Goal: Task Accomplishment & Management: Manage account settings

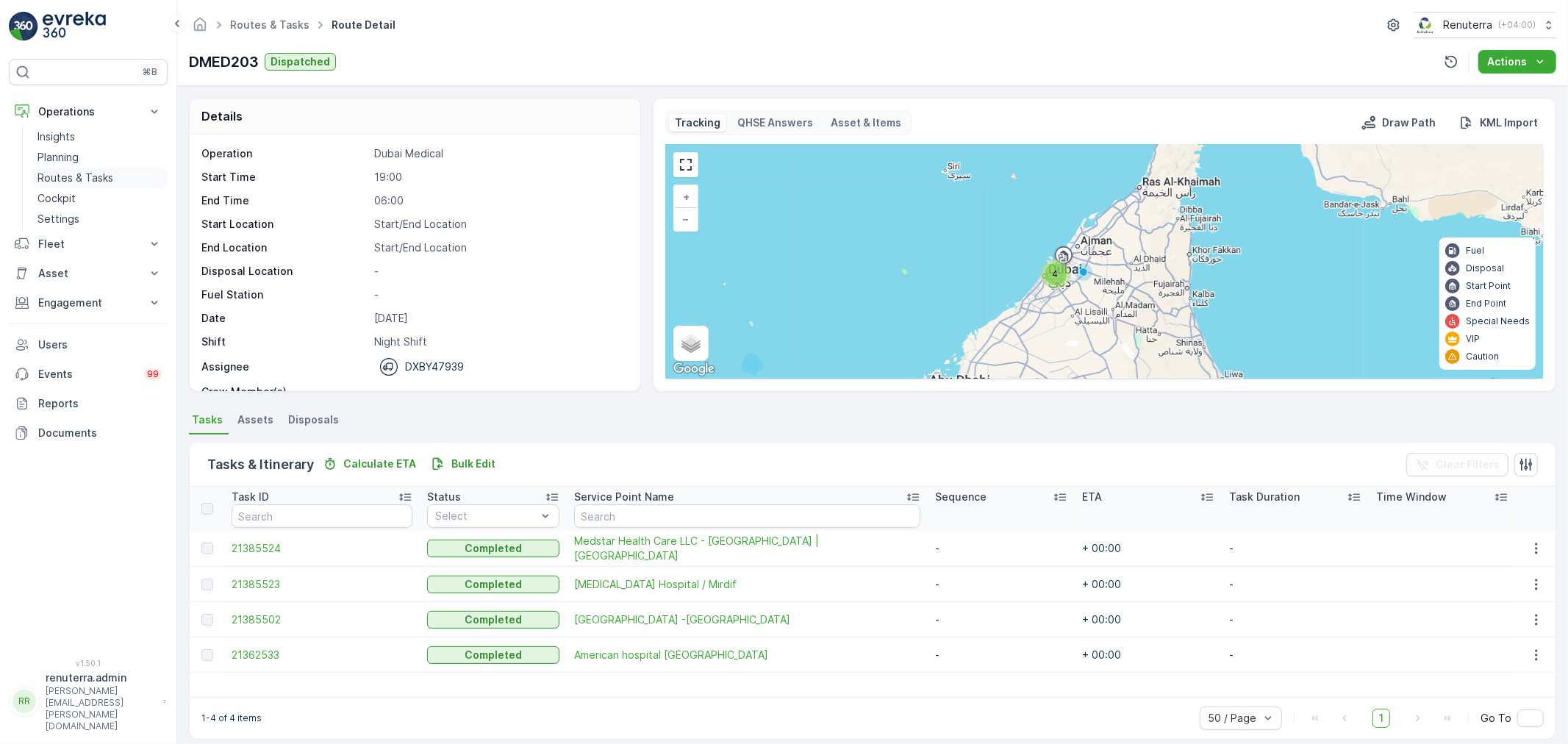
click at [78, 178] on p "Routes & Tasks" at bounding box center [75, 178] width 75 height 15
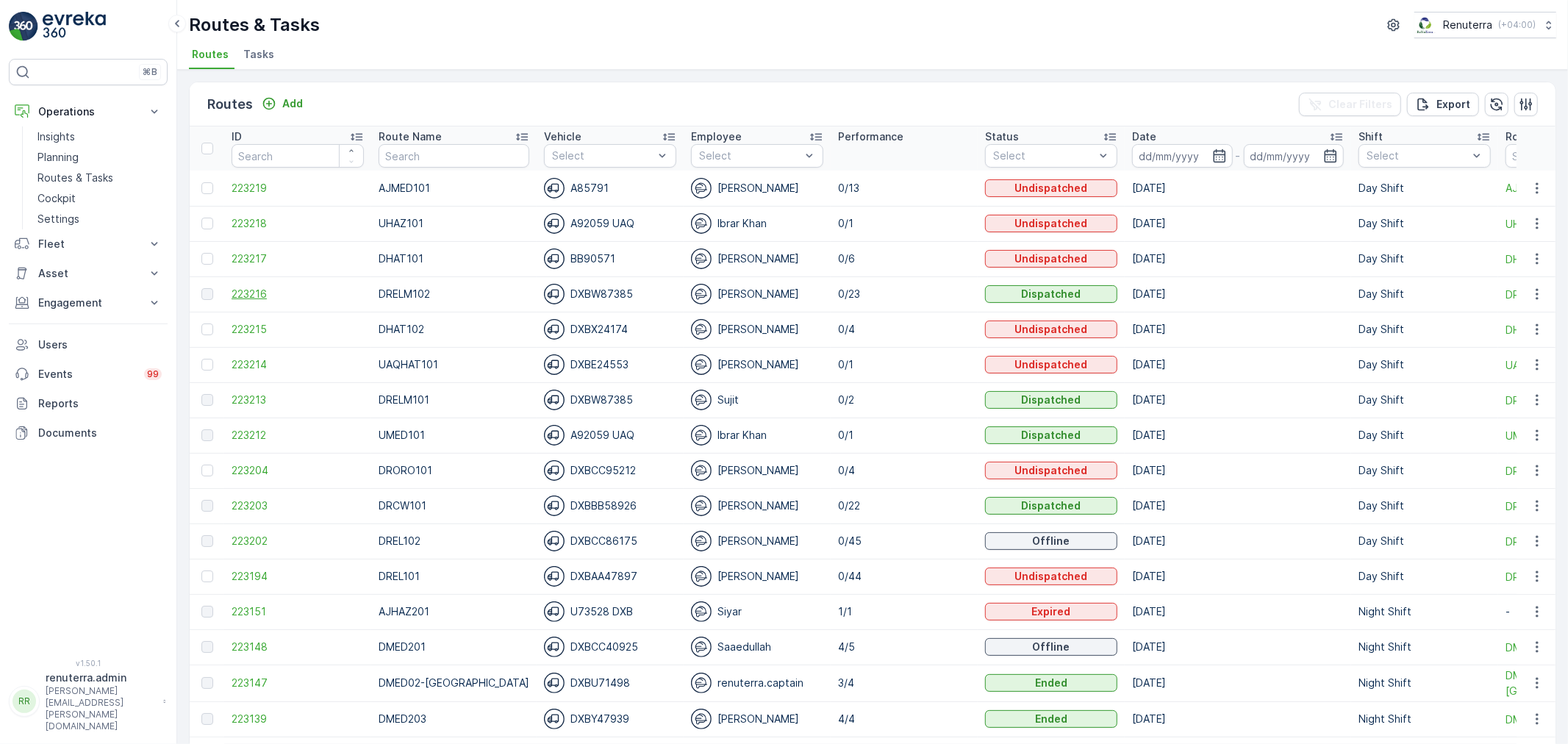
click at [249, 288] on span "223216" at bounding box center [298, 294] width 132 height 15
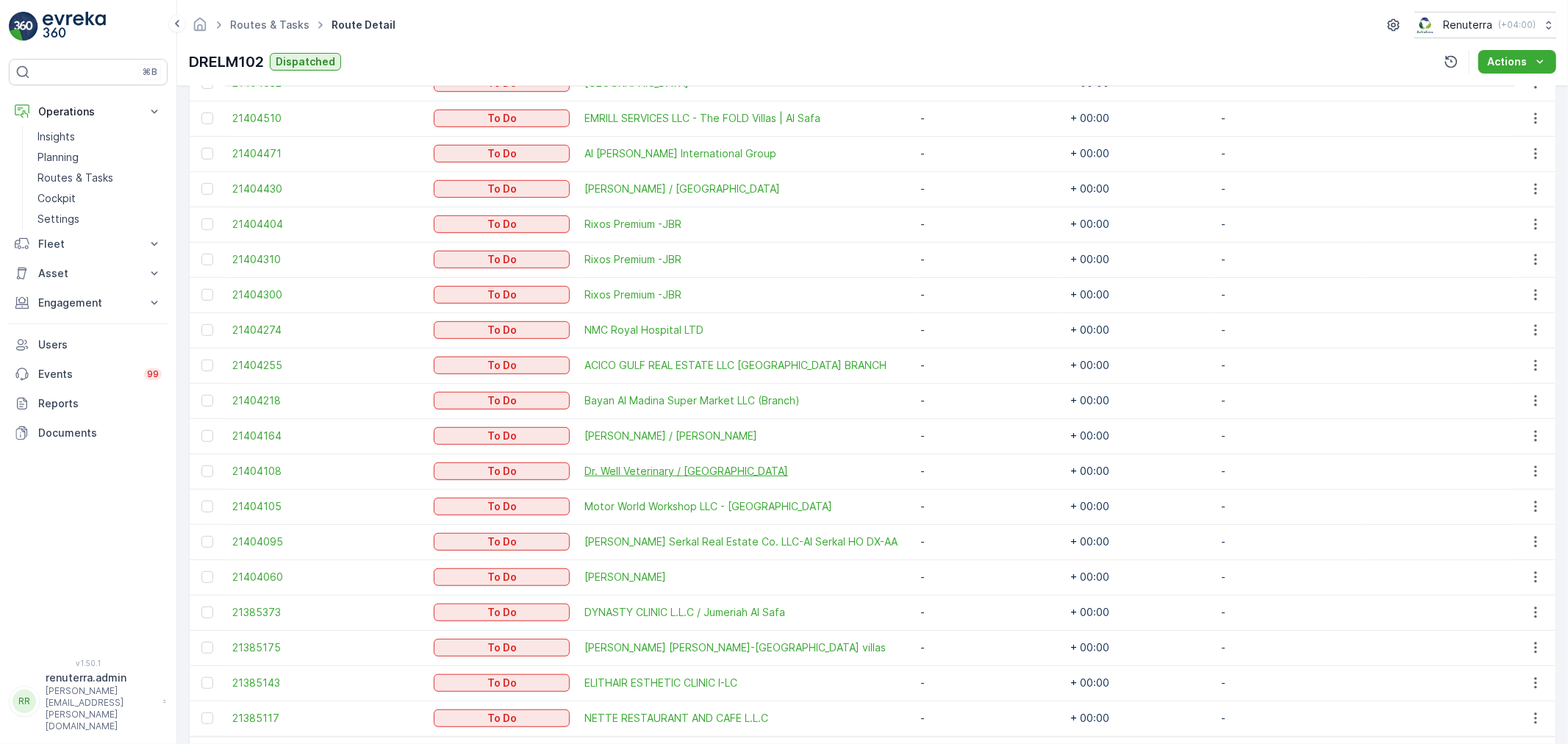
scroll to position [660, 0]
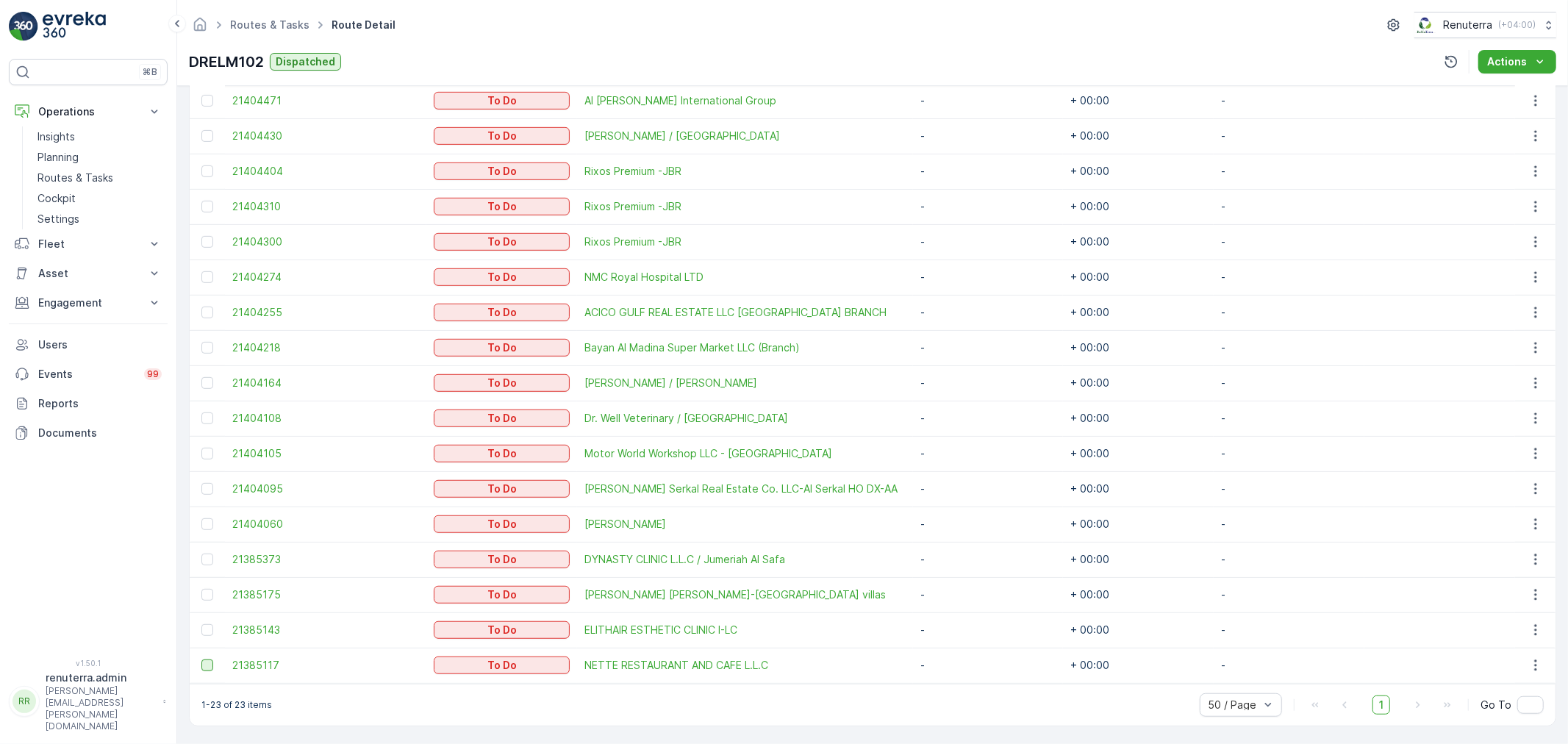
click at [208, 667] on div at bounding box center [207, 666] width 12 height 12
click at [201, 660] on input "checkbox" at bounding box center [201, 660] width 0 height 0
click at [209, 380] on div at bounding box center [207, 383] width 12 height 12
click at [201, 377] on input "checkbox" at bounding box center [201, 377] width 0 height 0
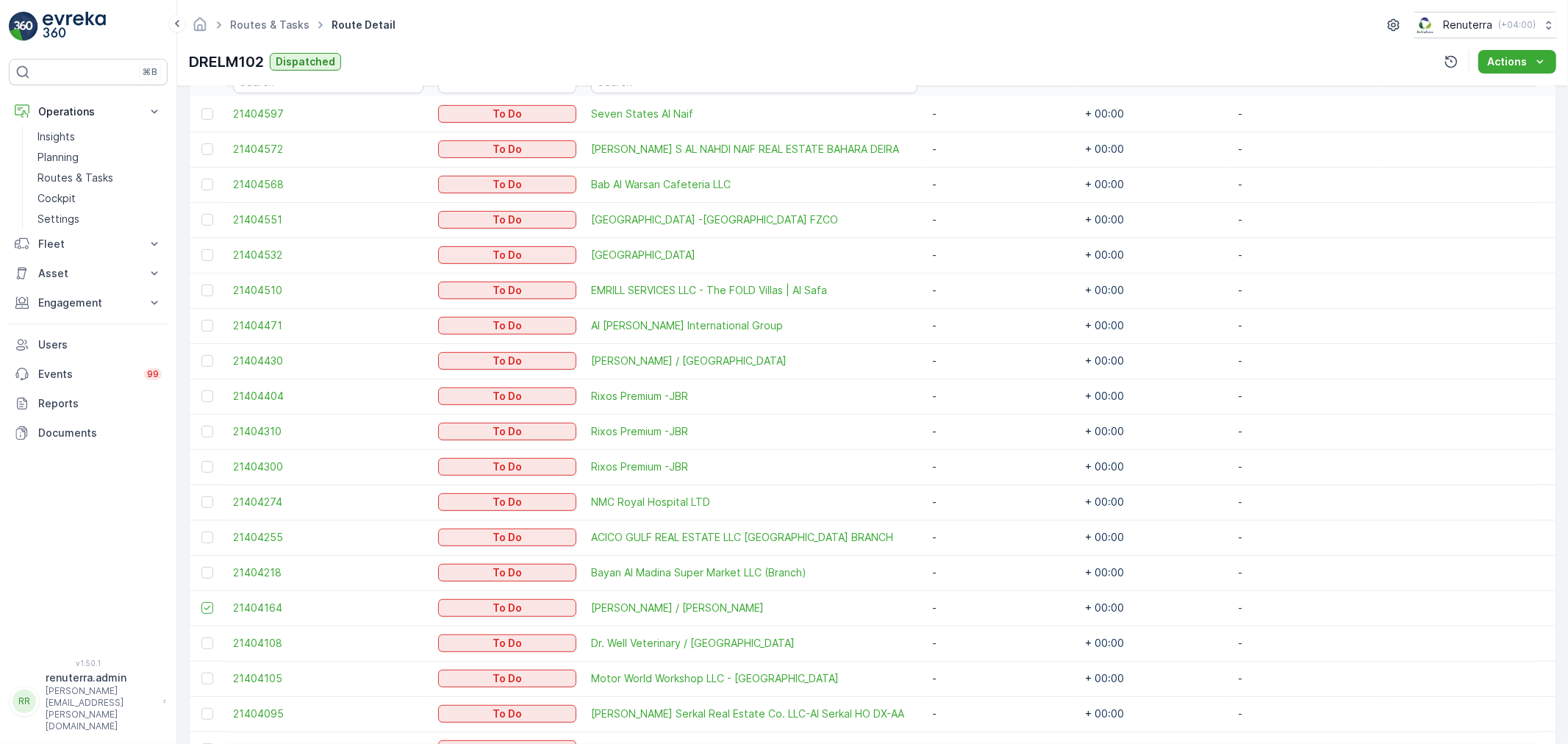
scroll to position [415, 0]
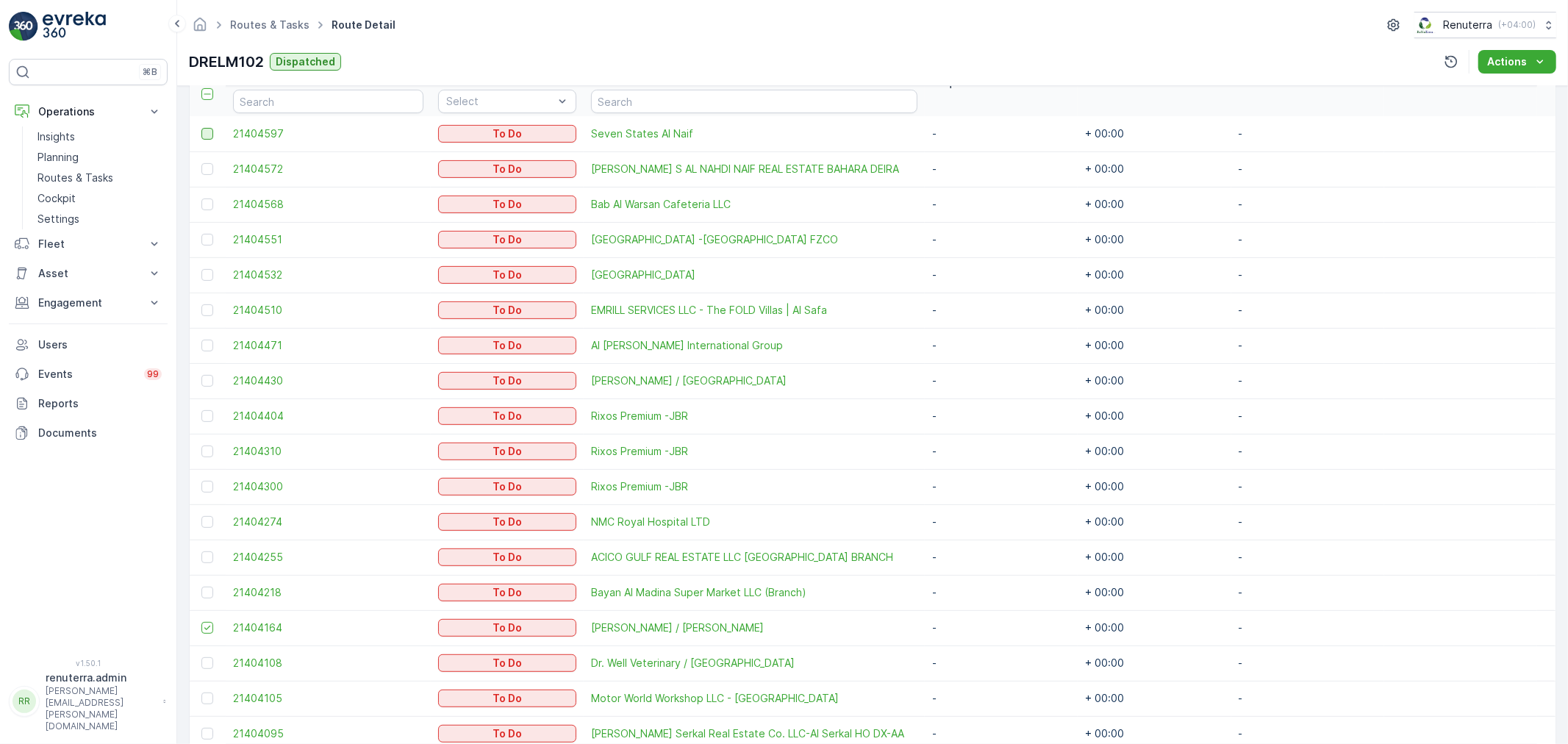
click at [203, 133] on div at bounding box center [207, 134] width 12 height 12
click at [201, 128] on input "checkbox" at bounding box center [201, 128] width 0 height 0
click at [201, 166] on div at bounding box center [207, 170] width 12 height 12
click at [201, 164] on input "checkbox" at bounding box center [201, 164] width 0 height 0
click at [202, 269] on div at bounding box center [207, 275] width 12 height 12
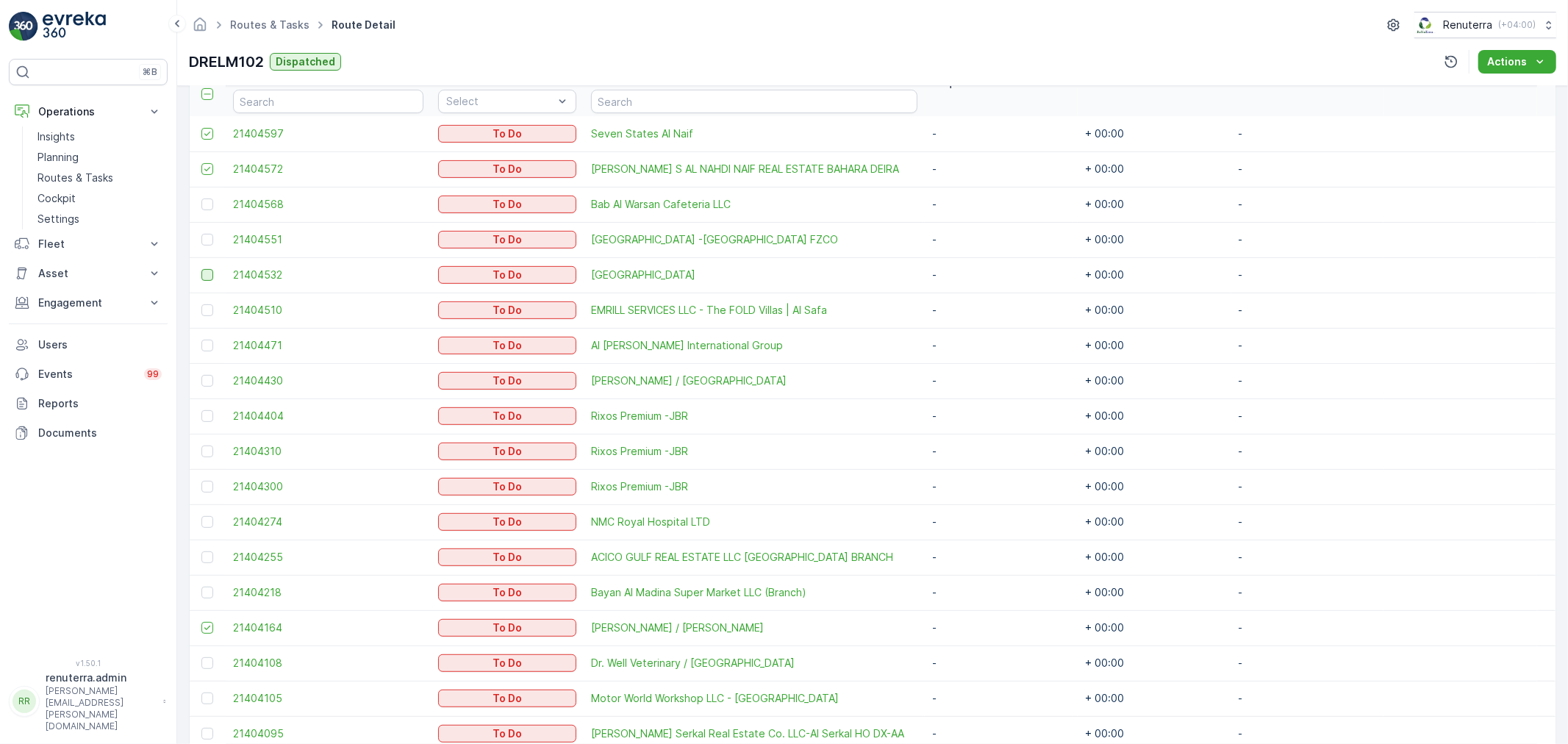
click at [201, 269] on input "checkbox" at bounding box center [201, 269] width 0 height 0
click at [202, 349] on div at bounding box center [207, 345] width 12 height 12
click at [201, 339] on input "checkbox" at bounding box center [201, 339] width 0 height 0
click at [199, 408] on td at bounding box center [207, 417] width 36 height 36
drag, startPoint x: 207, startPoint y: 412, endPoint x: 196, endPoint y: 453, distance: 42.4
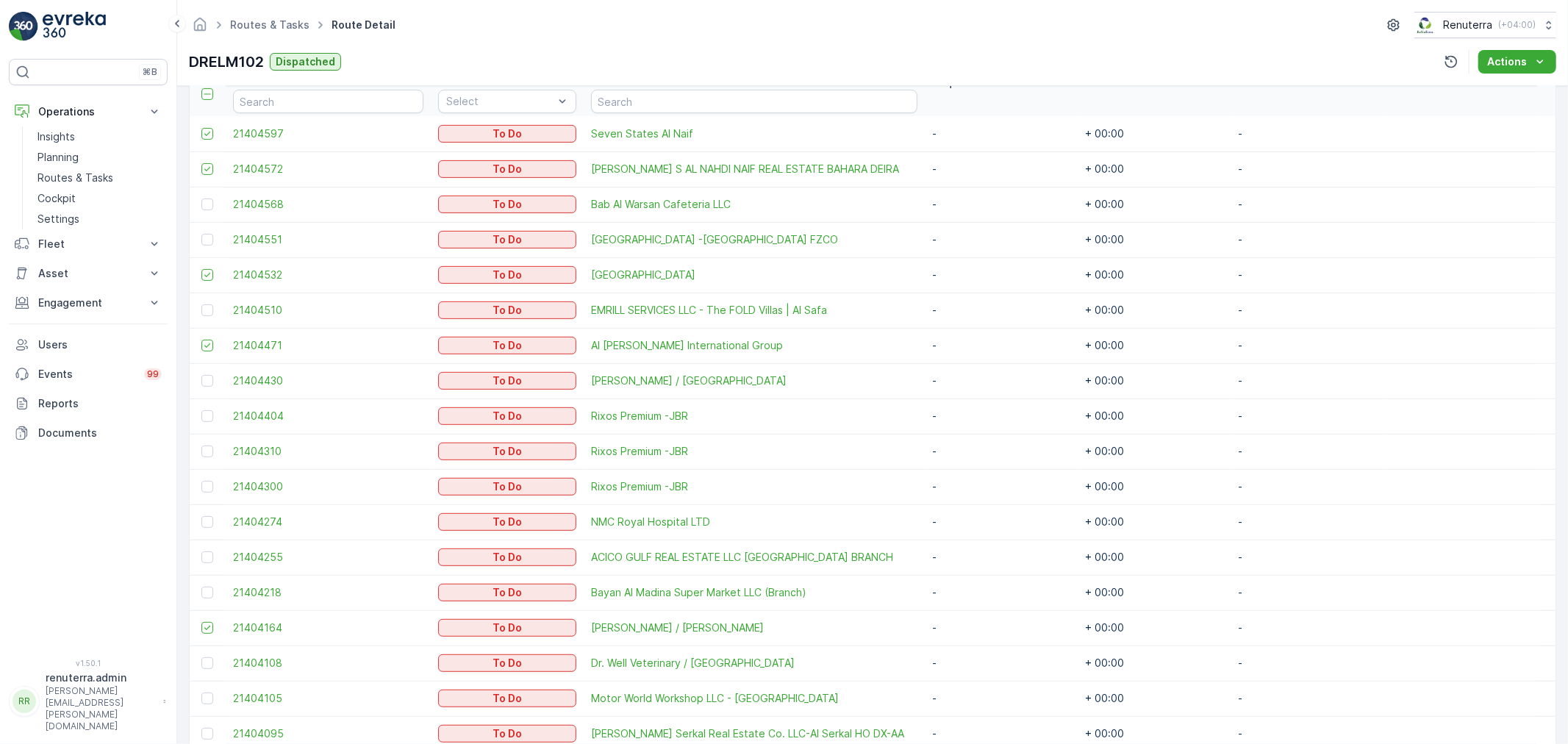
click at [207, 414] on div at bounding box center [207, 417] width 12 height 12
click at [201, 411] on input "checkbox" at bounding box center [201, 411] width 0 height 0
click at [202, 446] on td at bounding box center [207, 451] width 36 height 36
drag, startPoint x: 202, startPoint y: 446, endPoint x: 206, endPoint y: 499, distance: 53.2
click at [204, 448] on div at bounding box center [207, 451] width 12 height 12
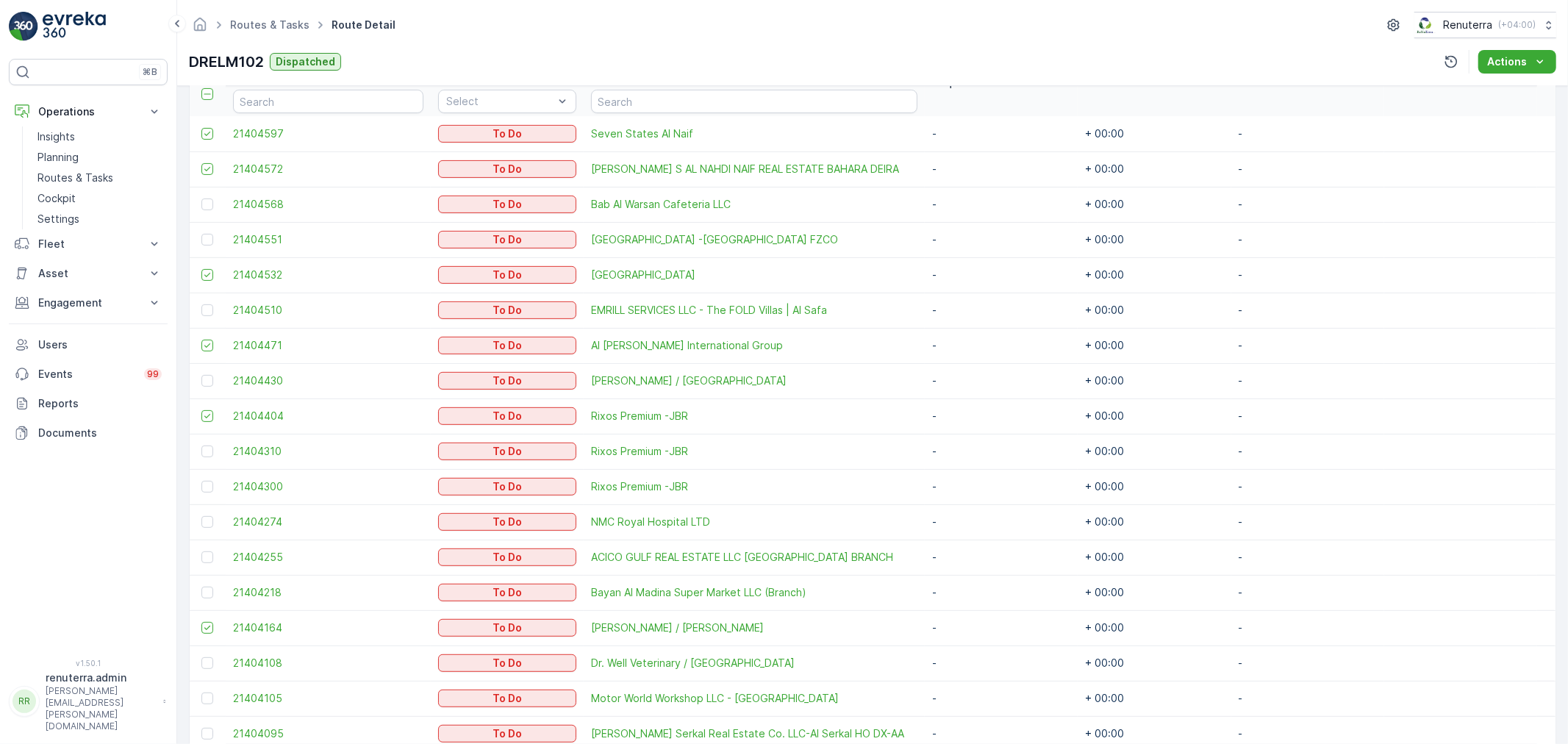
click at [201, 445] on input "checkbox" at bounding box center [201, 445] width 0 height 0
click at [206, 486] on div at bounding box center [207, 487] width 12 height 12
click at [201, 481] on input "checkbox" at bounding box center [201, 481] width 0 height 0
click at [210, 526] on div at bounding box center [207, 522] width 12 height 12
click at [201, 516] on input "checkbox" at bounding box center [201, 516] width 0 height 0
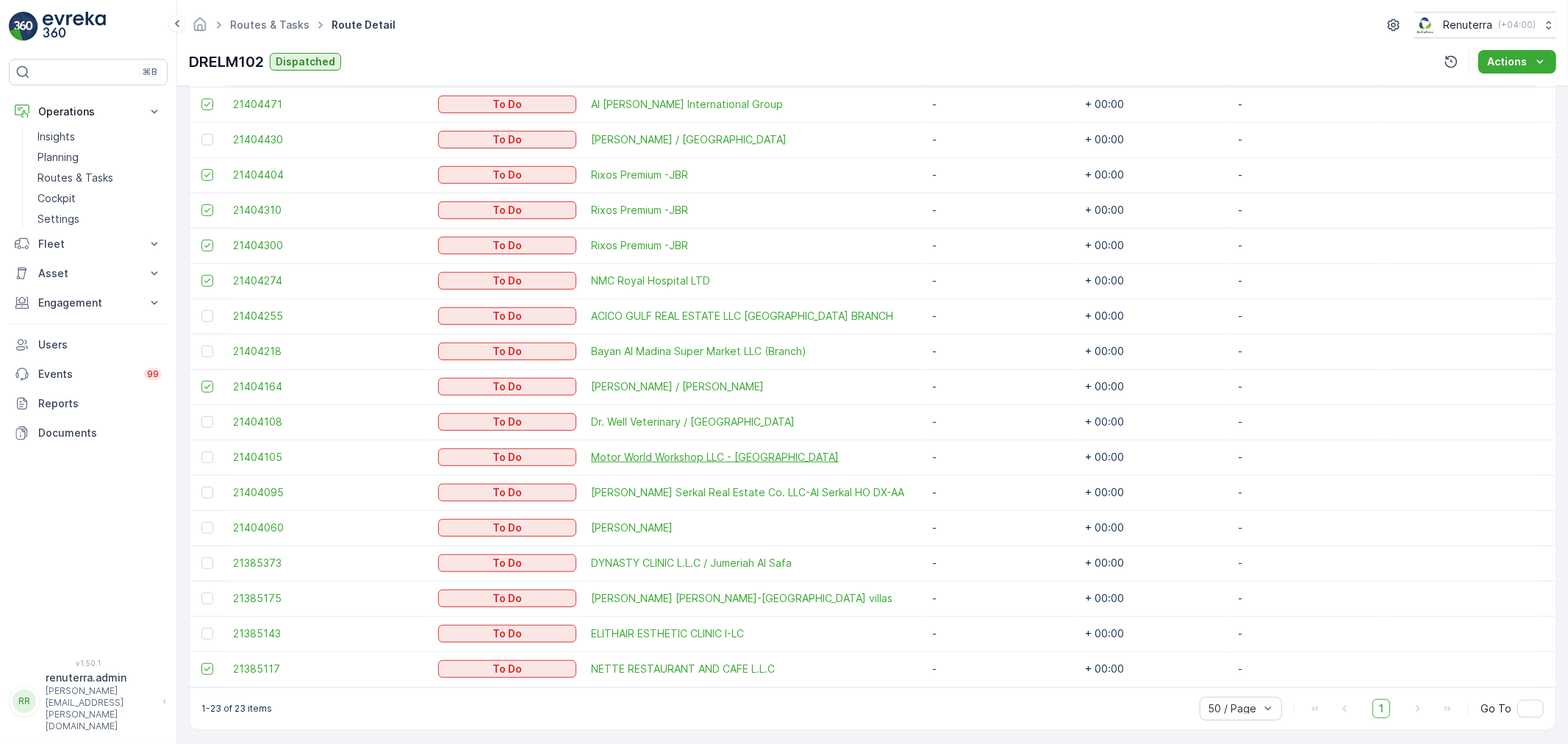
scroll to position [660, 0]
click at [201, 415] on div at bounding box center [207, 419] width 12 height 12
click at [201, 413] on input "checkbox" at bounding box center [201, 413] width 0 height 0
click at [206, 520] on div at bounding box center [207, 525] width 12 height 12
click at [201, 519] on input "checkbox" at bounding box center [201, 519] width 0 height 0
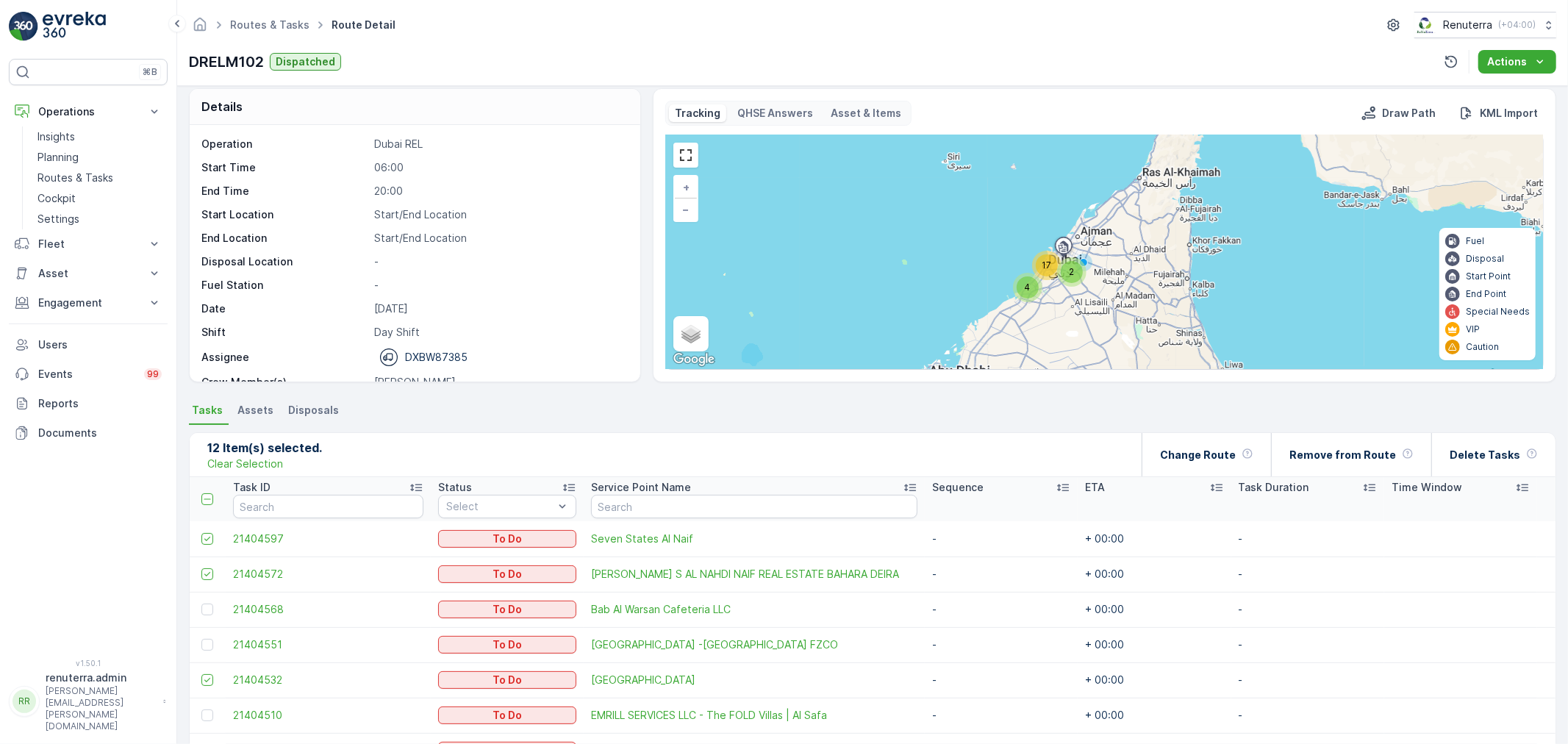
scroll to position [6, 0]
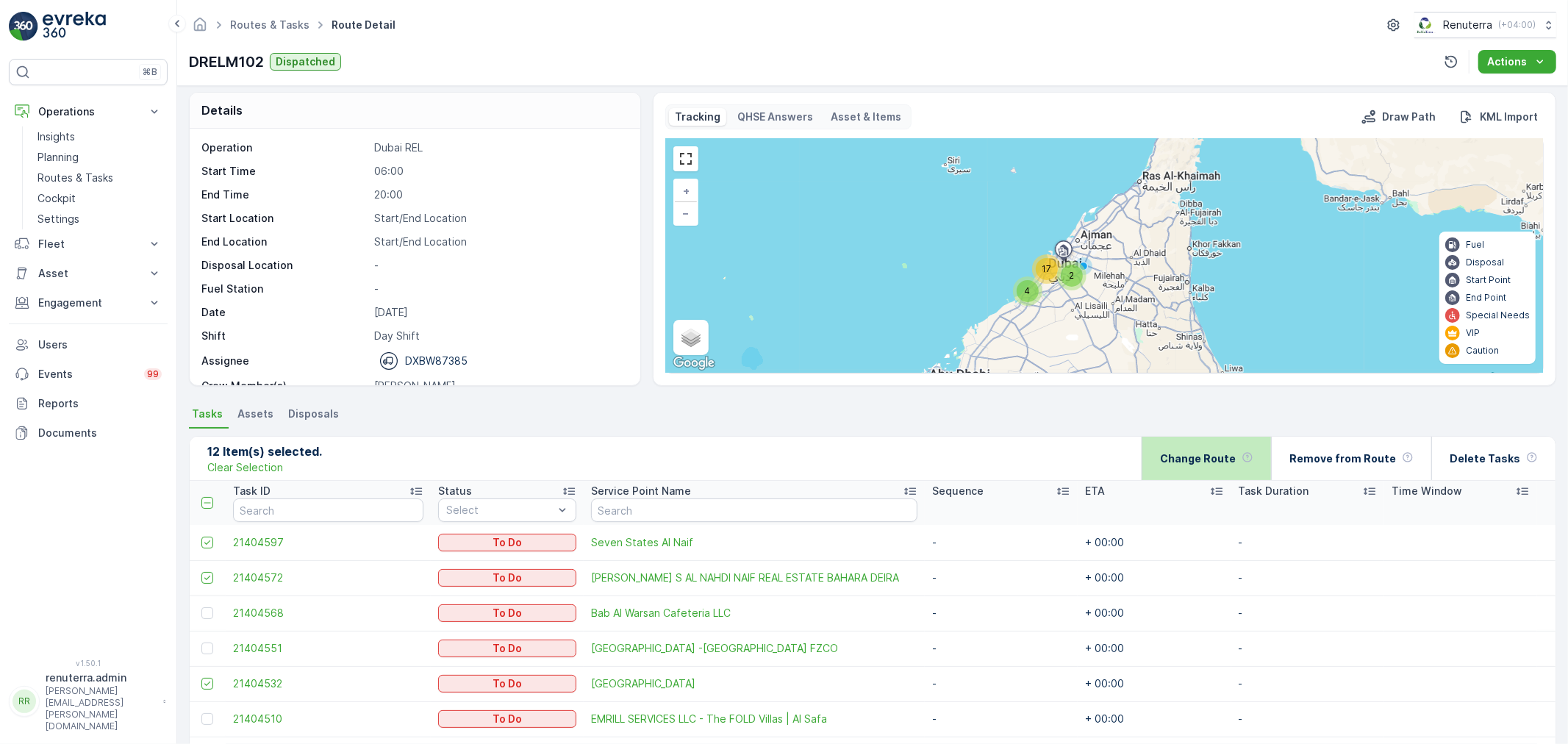
click at [1208, 453] on p "Change Route" at bounding box center [1198, 458] width 75 height 15
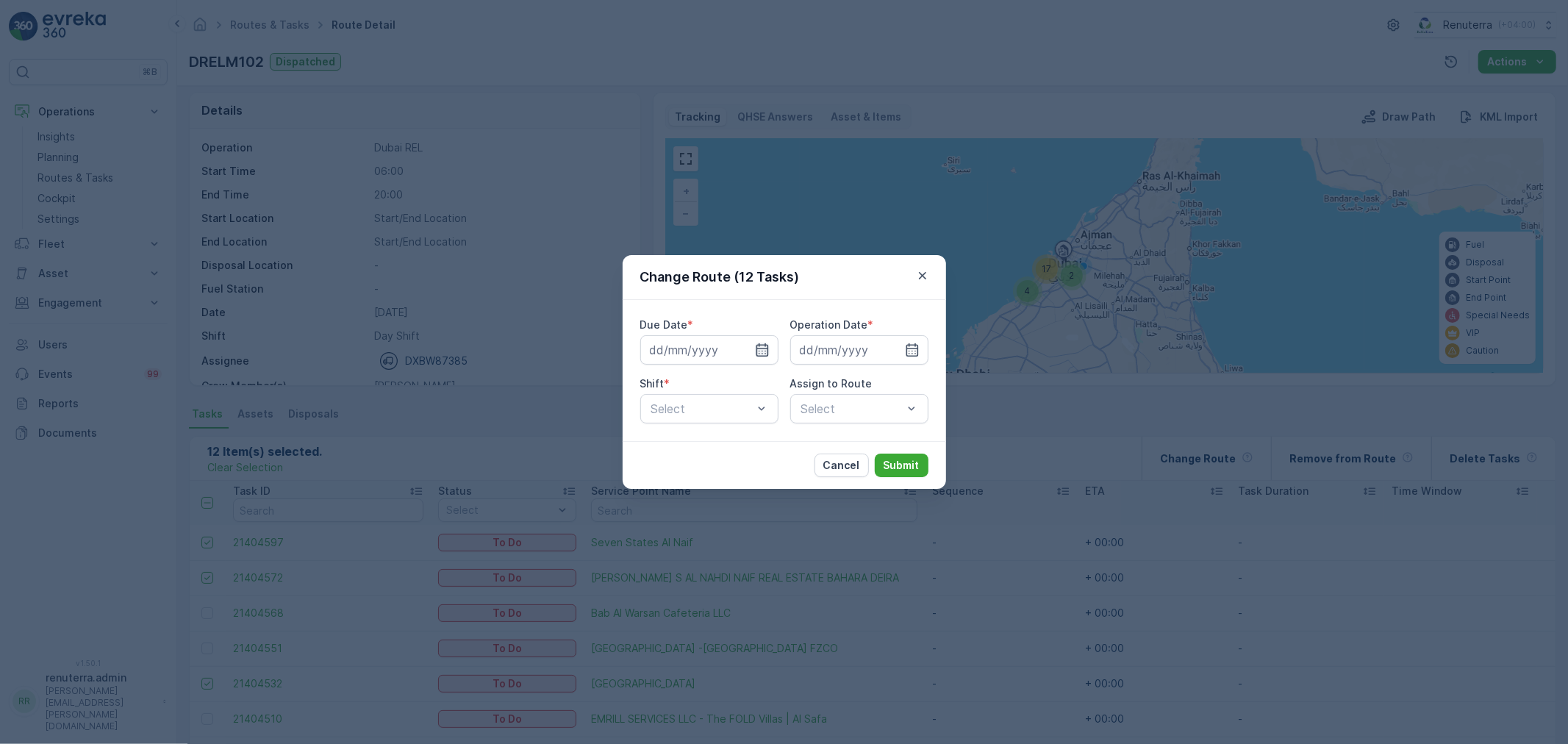
click at [762, 351] on icon "button" at bounding box center [762, 349] width 15 height 15
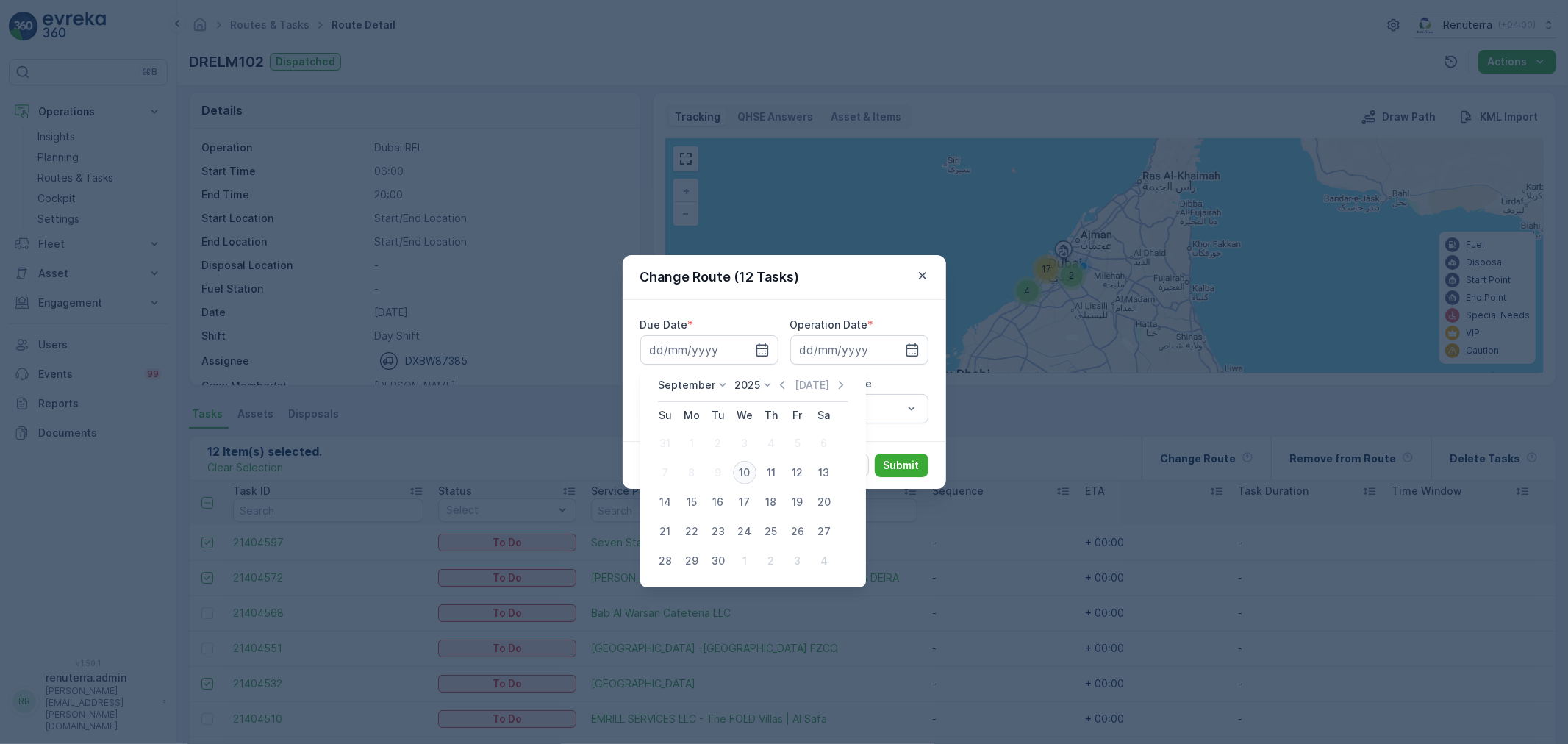
click at [750, 469] on div "10" at bounding box center [745, 473] width 24 height 24
type input "[DATE]"
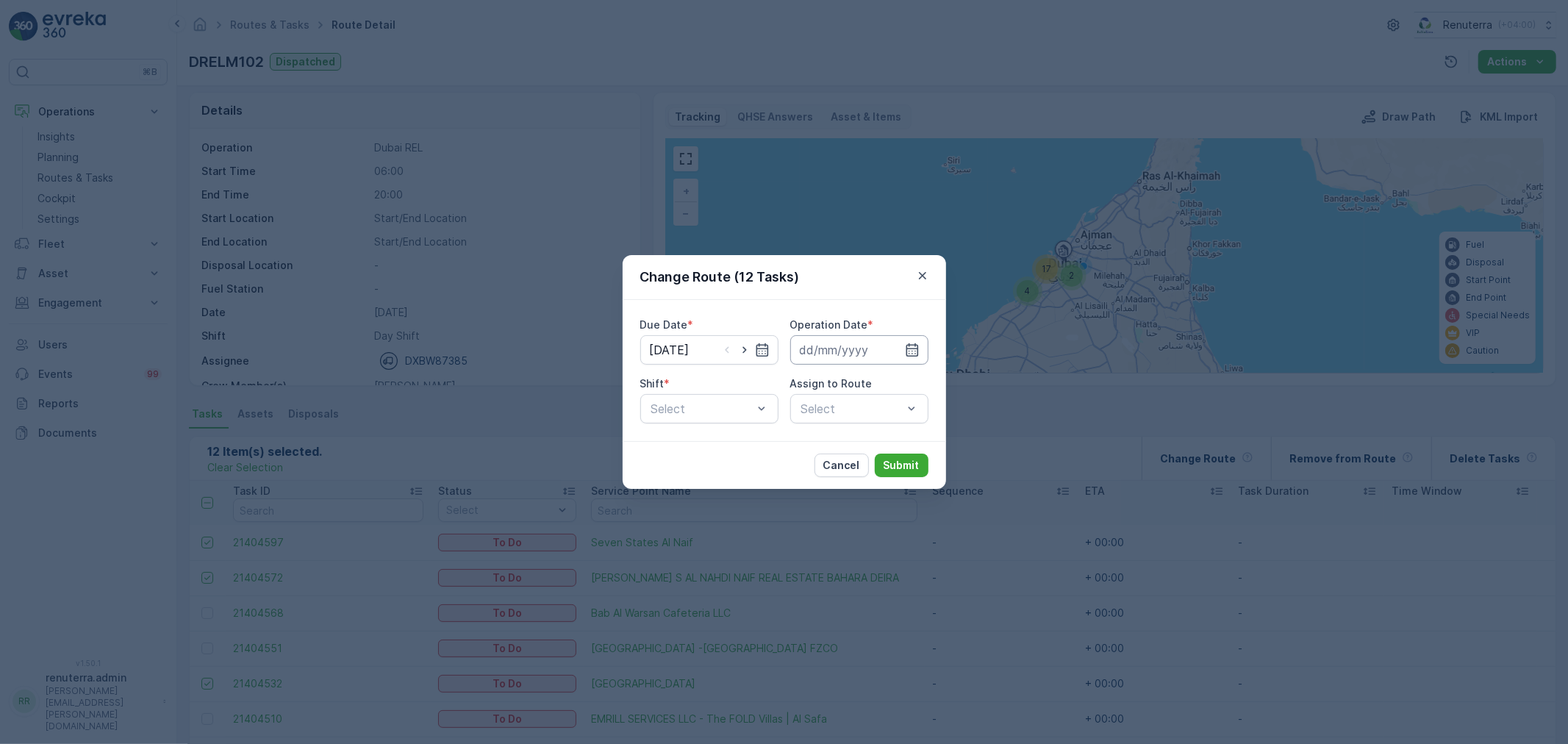
click at [905, 341] on input at bounding box center [859, 350] width 138 height 30
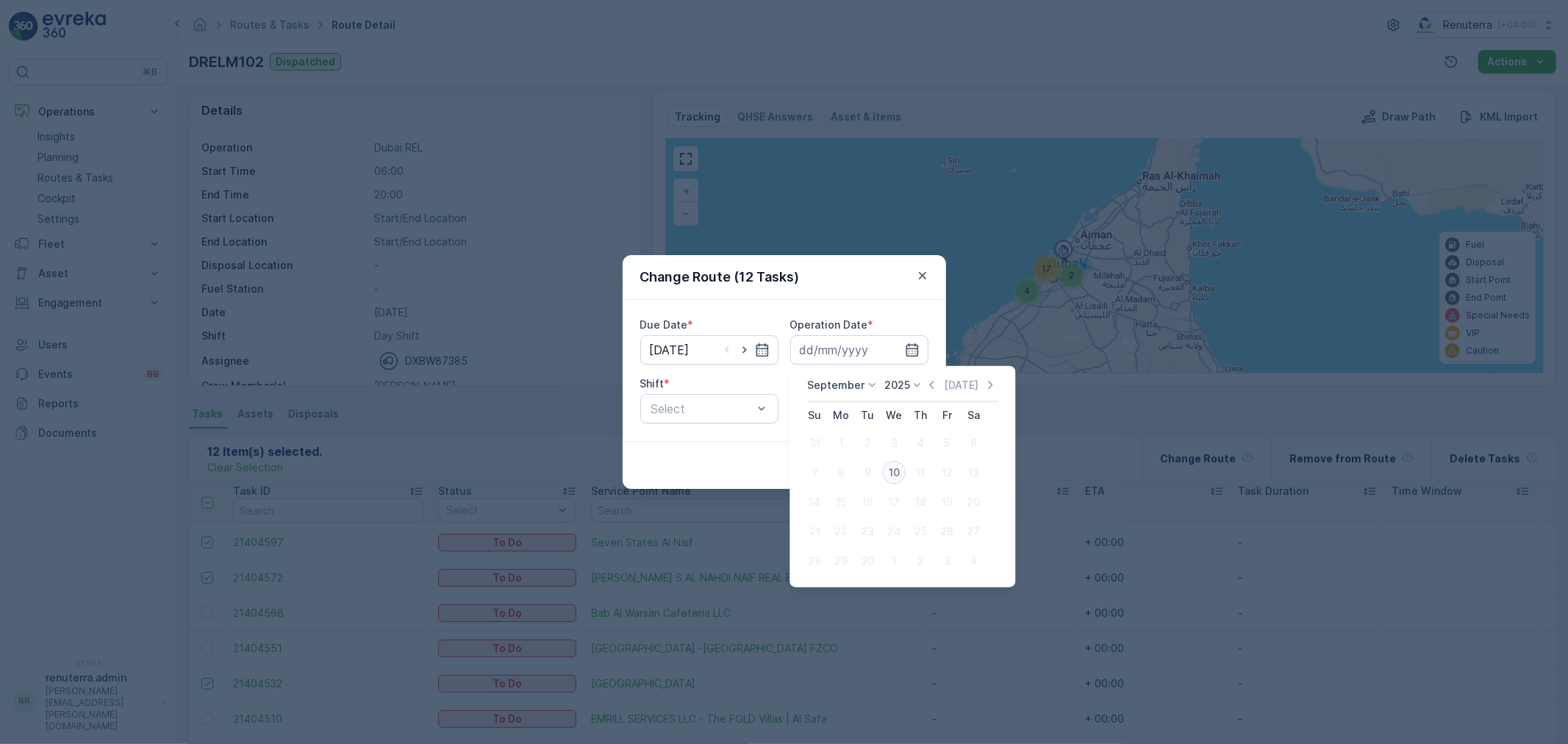
click at [897, 476] on div "10" at bounding box center [895, 473] width 24 height 24
type input "[DATE]"
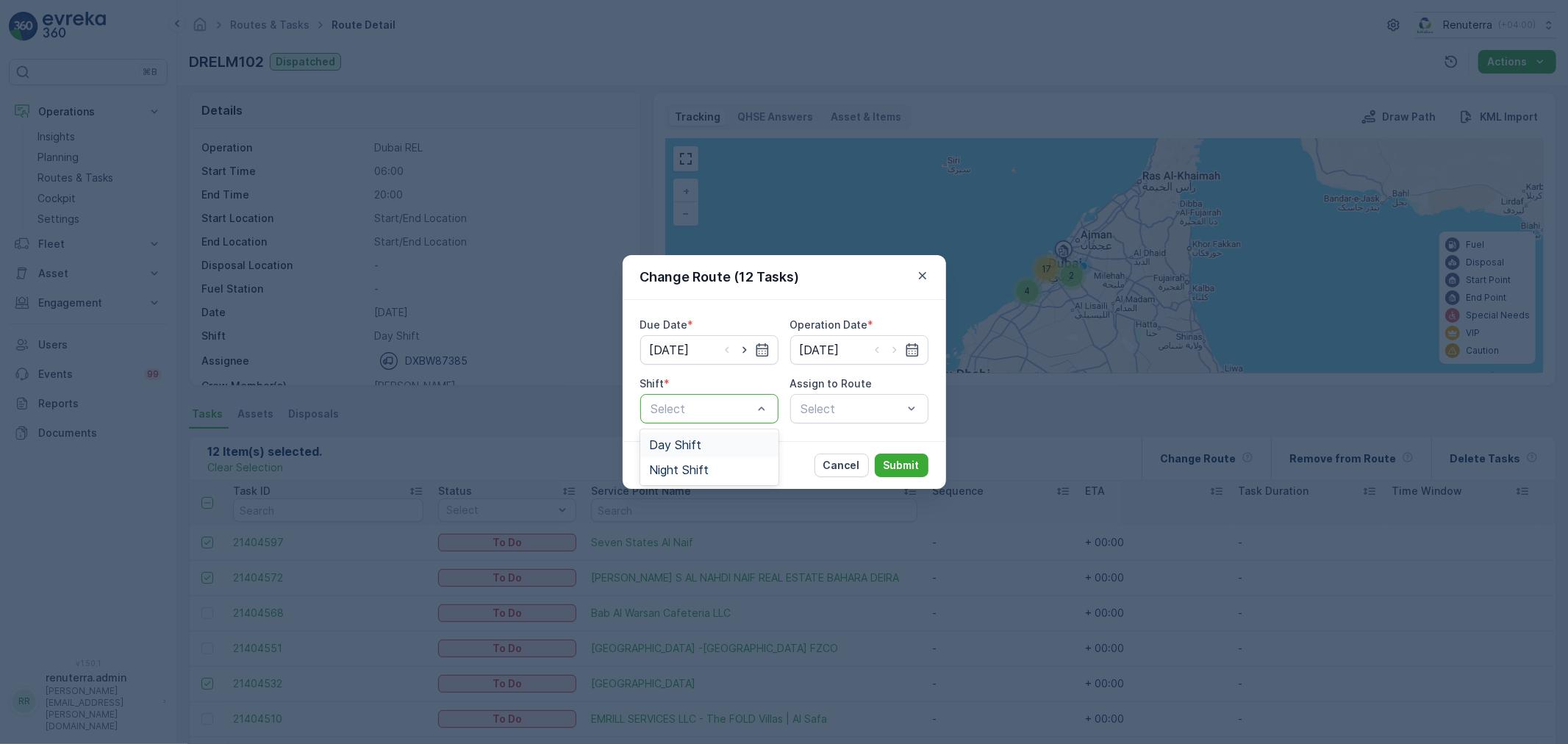
click at [683, 439] on span "Day Shift" at bounding box center [675, 444] width 53 height 13
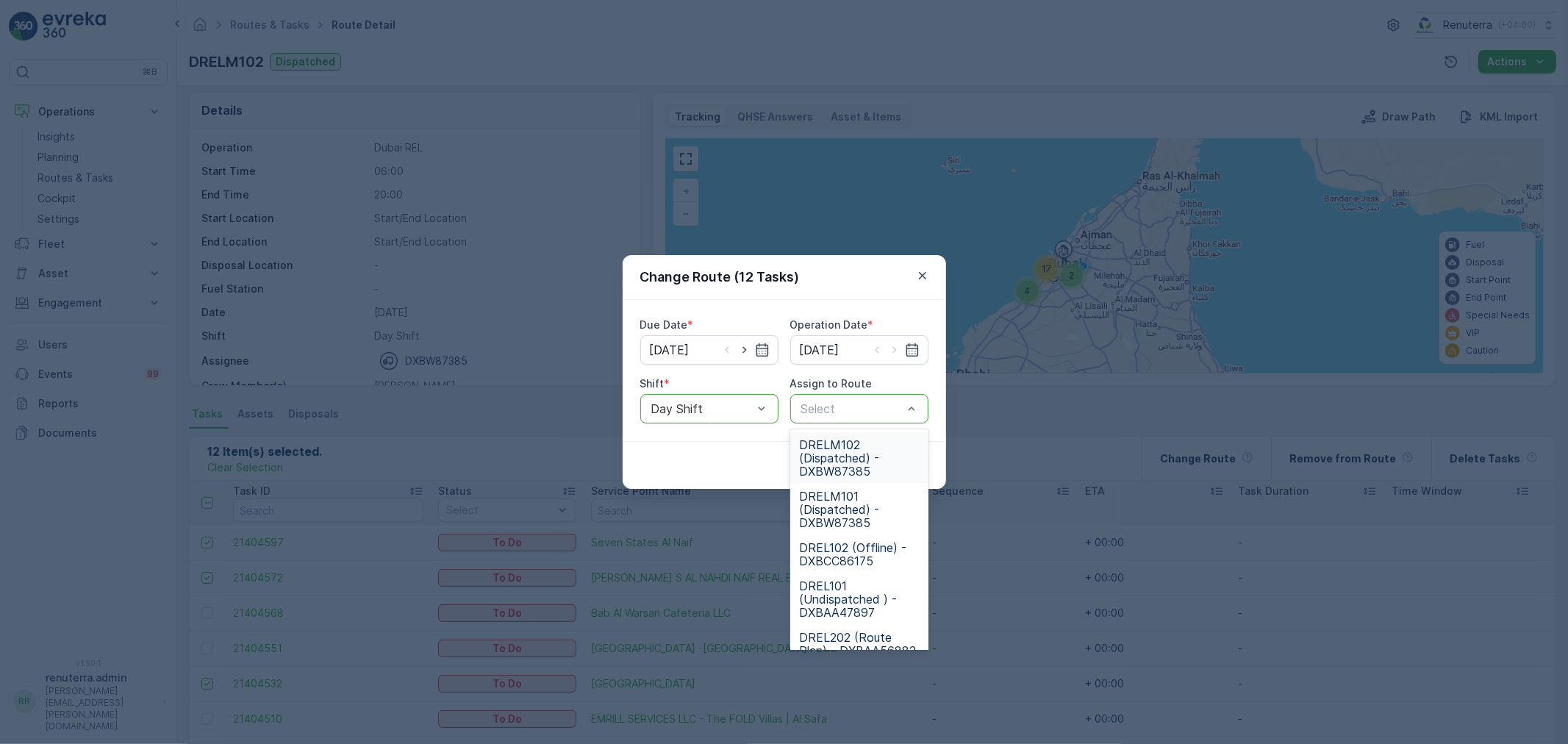
click at [854, 481] on div "DRELM102 (Dispatched) - DXBW87385" at bounding box center [859, 458] width 138 height 52
click at [854, 413] on div at bounding box center [852, 408] width 104 height 13
click at [851, 505] on span "DRELM101 (Dispatched) - DXBW87385" at bounding box center [860, 510] width 121 height 40
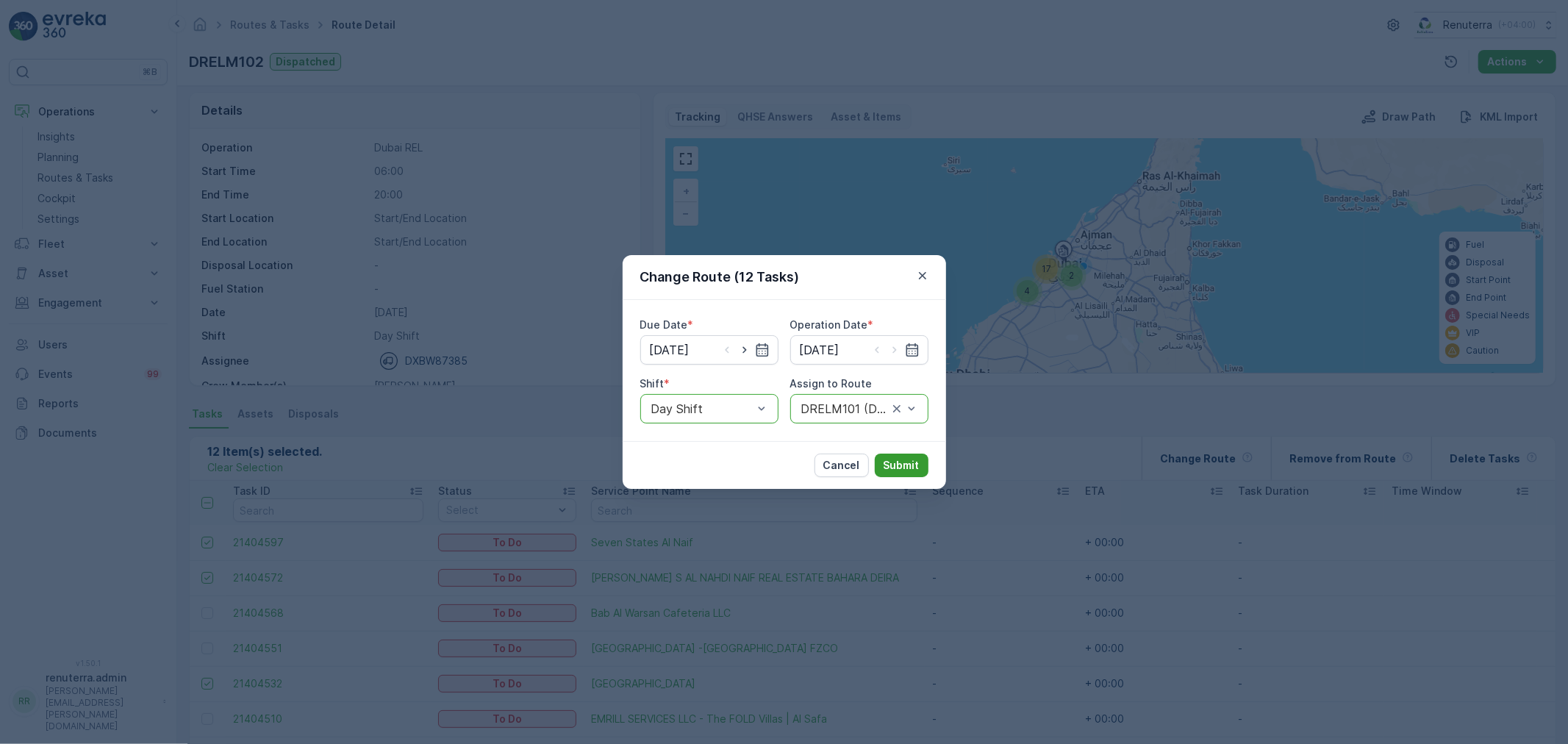
click at [906, 463] on p "Submit" at bounding box center [902, 465] width 36 height 15
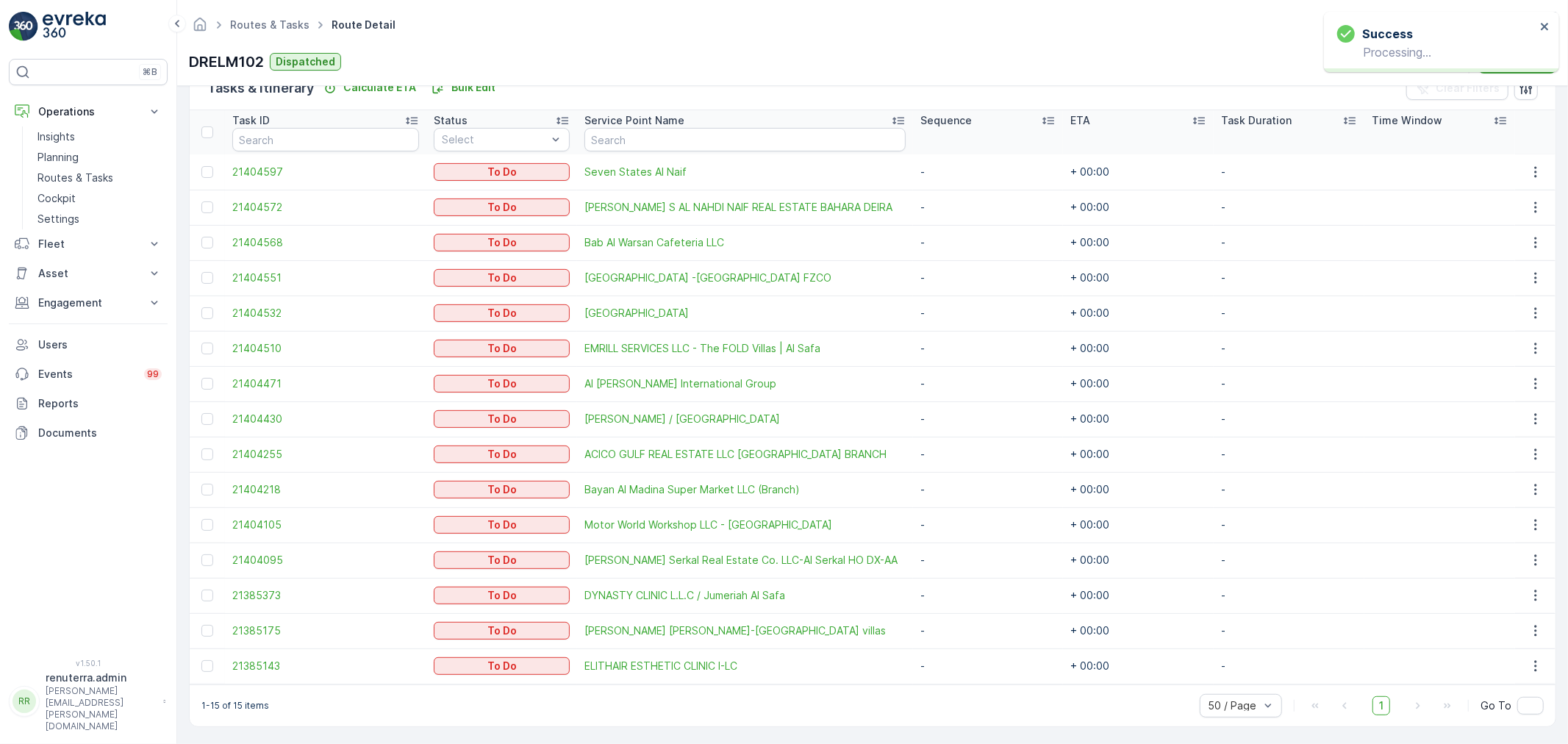
scroll to position [377, 0]
click at [200, 313] on td at bounding box center [207, 312] width 36 height 36
click at [209, 311] on div at bounding box center [207, 312] width 12 height 12
click at [201, 307] on input "checkbox" at bounding box center [201, 307] width 0 height 0
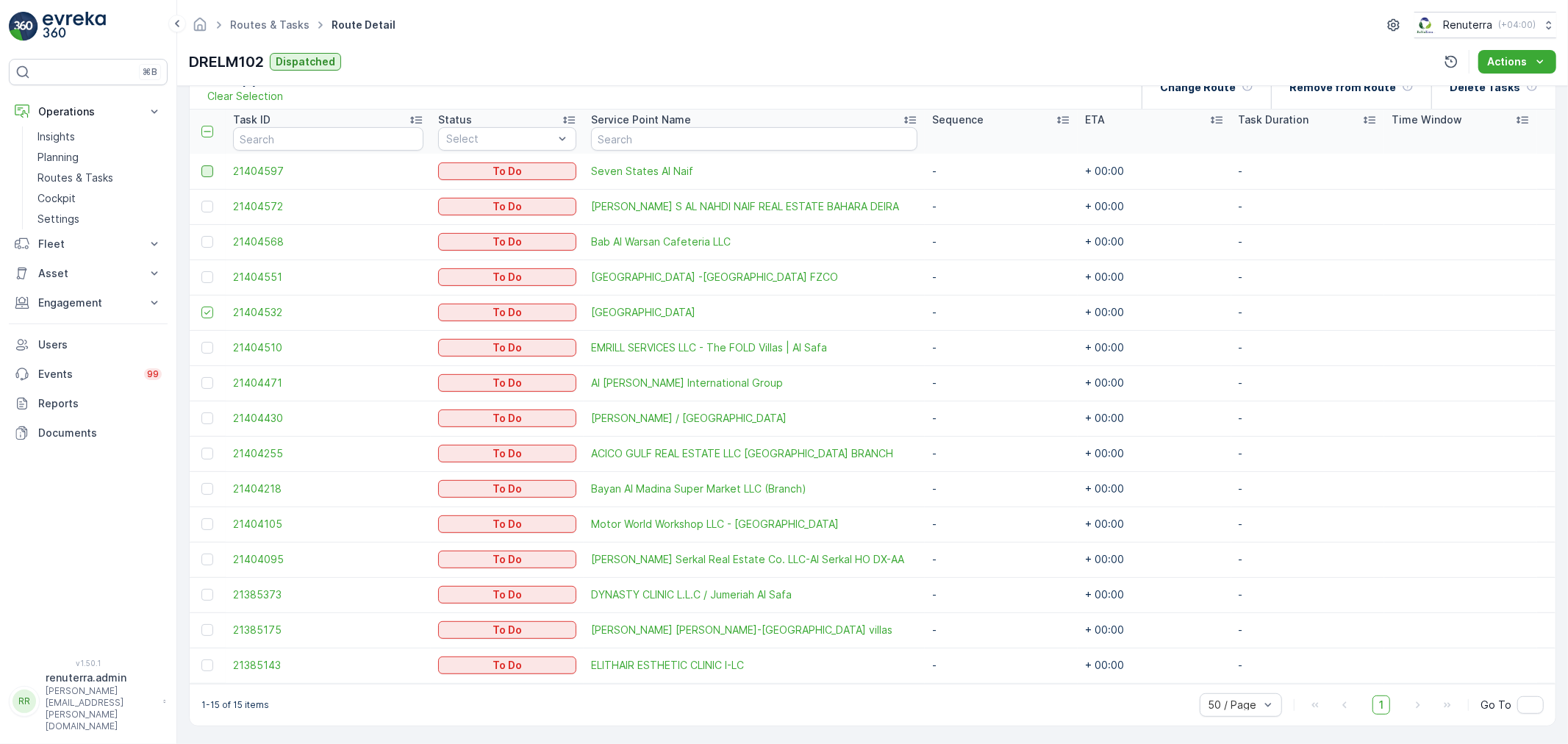
click at [203, 170] on div at bounding box center [207, 172] width 12 height 12
click at [201, 166] on input "checkbox" at bounding box center [201, 166] width 0 height 0
click at [201, 202] on div at bounding box center [209, 206] width 16 height 12
click at [201, 200] on input "checkbox" at bounding box center [201, 200] width 0 height 0
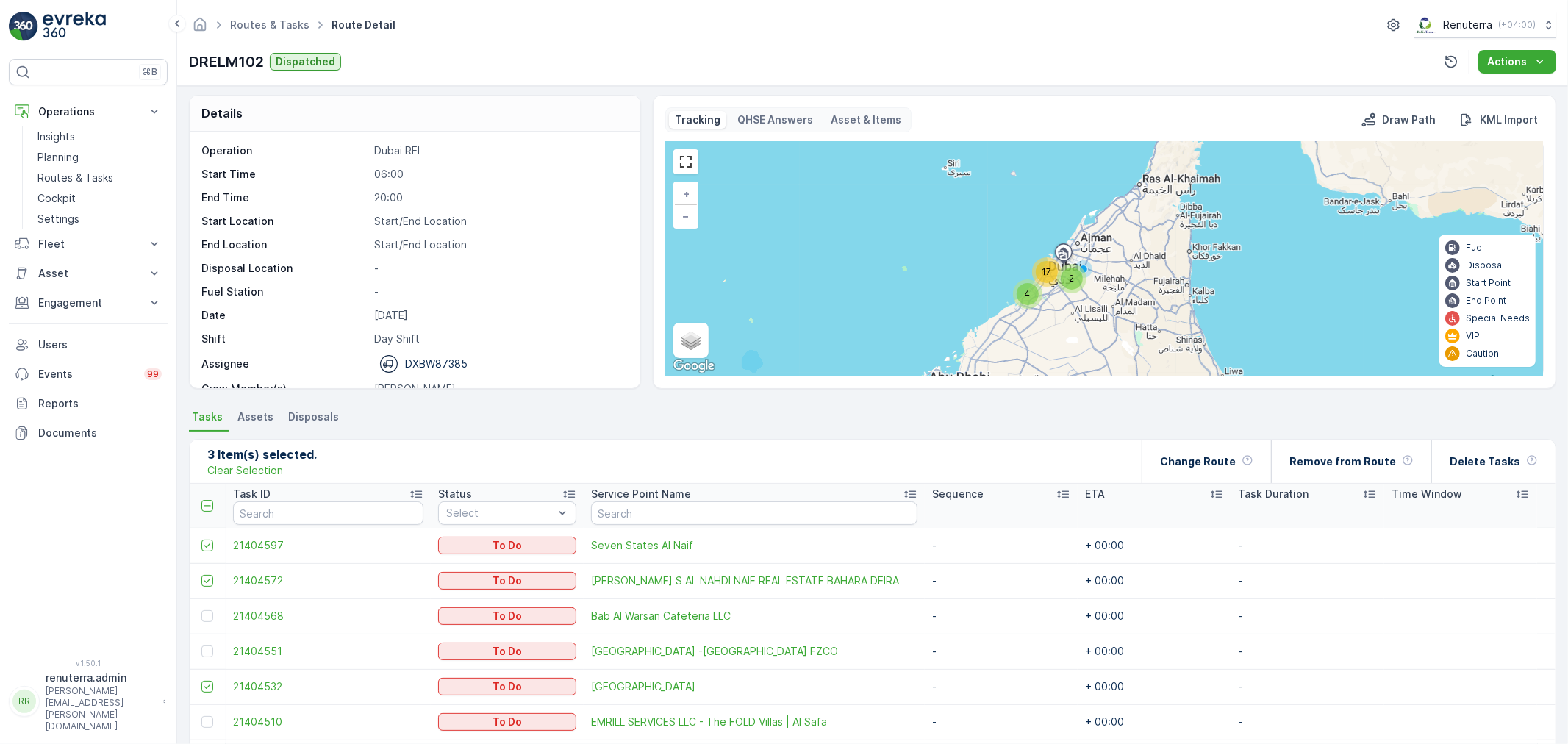
scroll to position [0, 0]
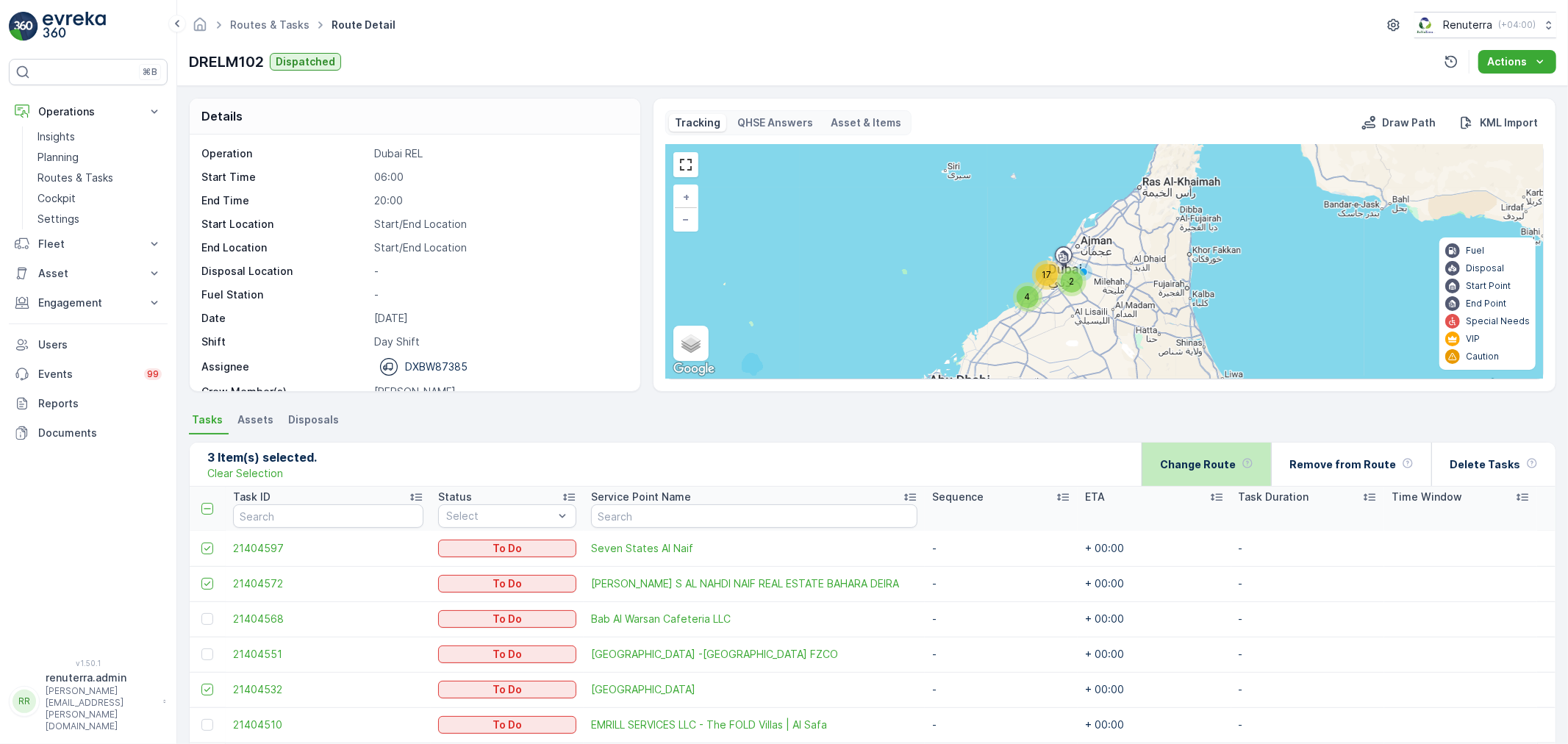
click at [1236, 460] on p "Change Route" at bounding box center [1198, 464] width 75 height 15
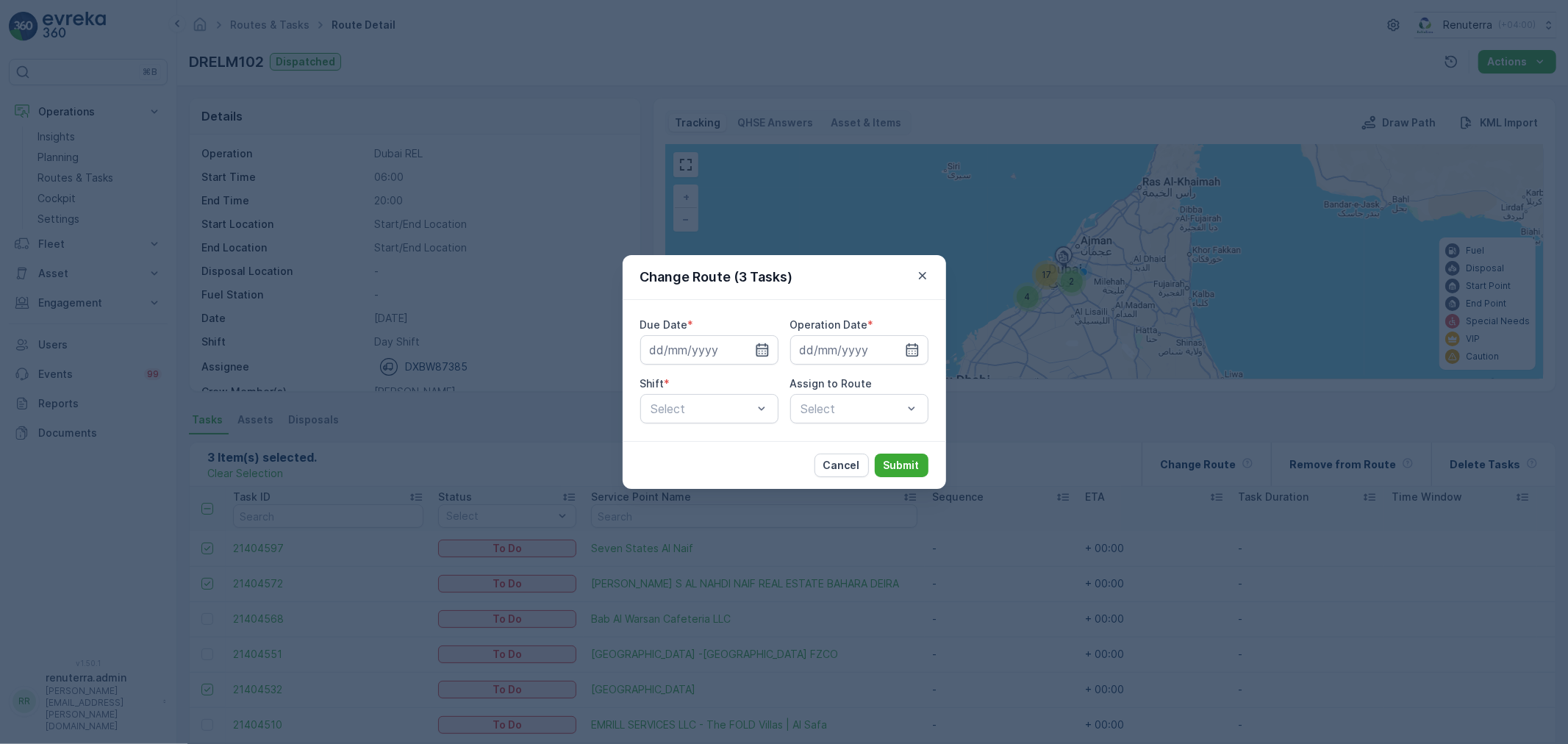
click at [768, 353] on icon "button" at bounding box center [762, 349] width 13 height 13
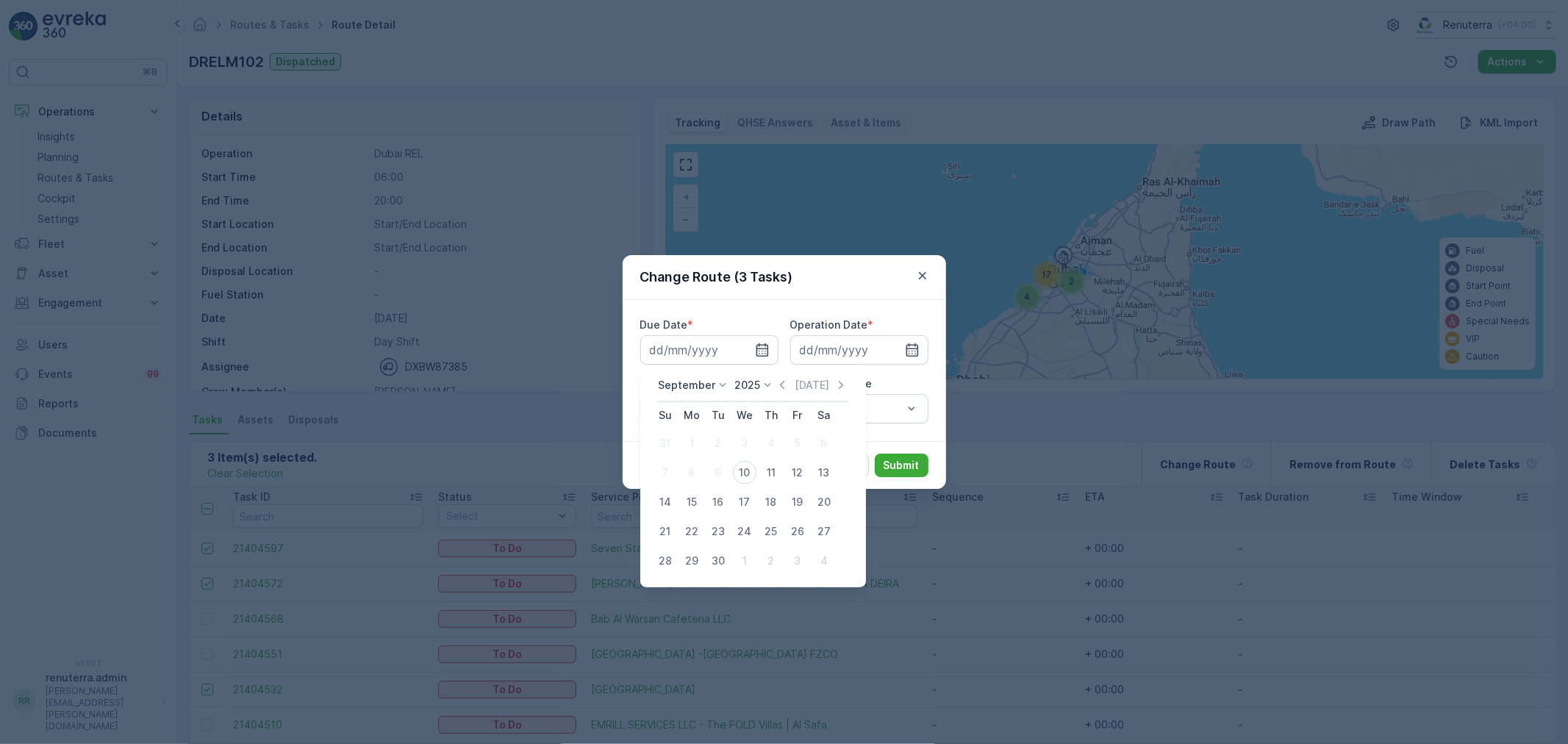
drag, startPoint x: 746, startPoint y: 476, endPoint x: 758, endPoint y: 468, distance: 14.4
click at [745, 475] on div "10" at bounding box center [745, 473] width 24 height 24
type input "[DATE]"
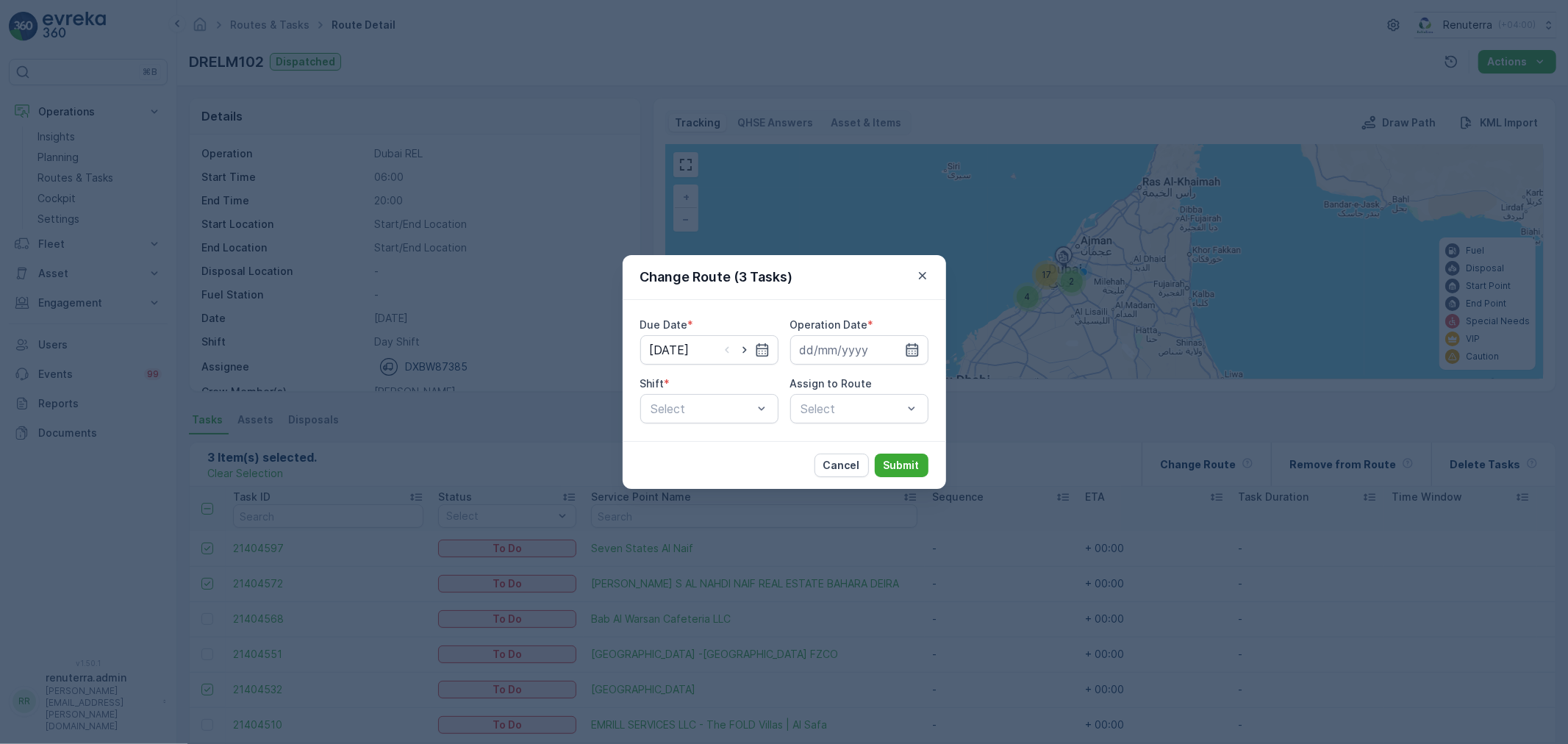
click at [907, 347] on icon "button" at bounding box center [912, 349] width 15 height 15
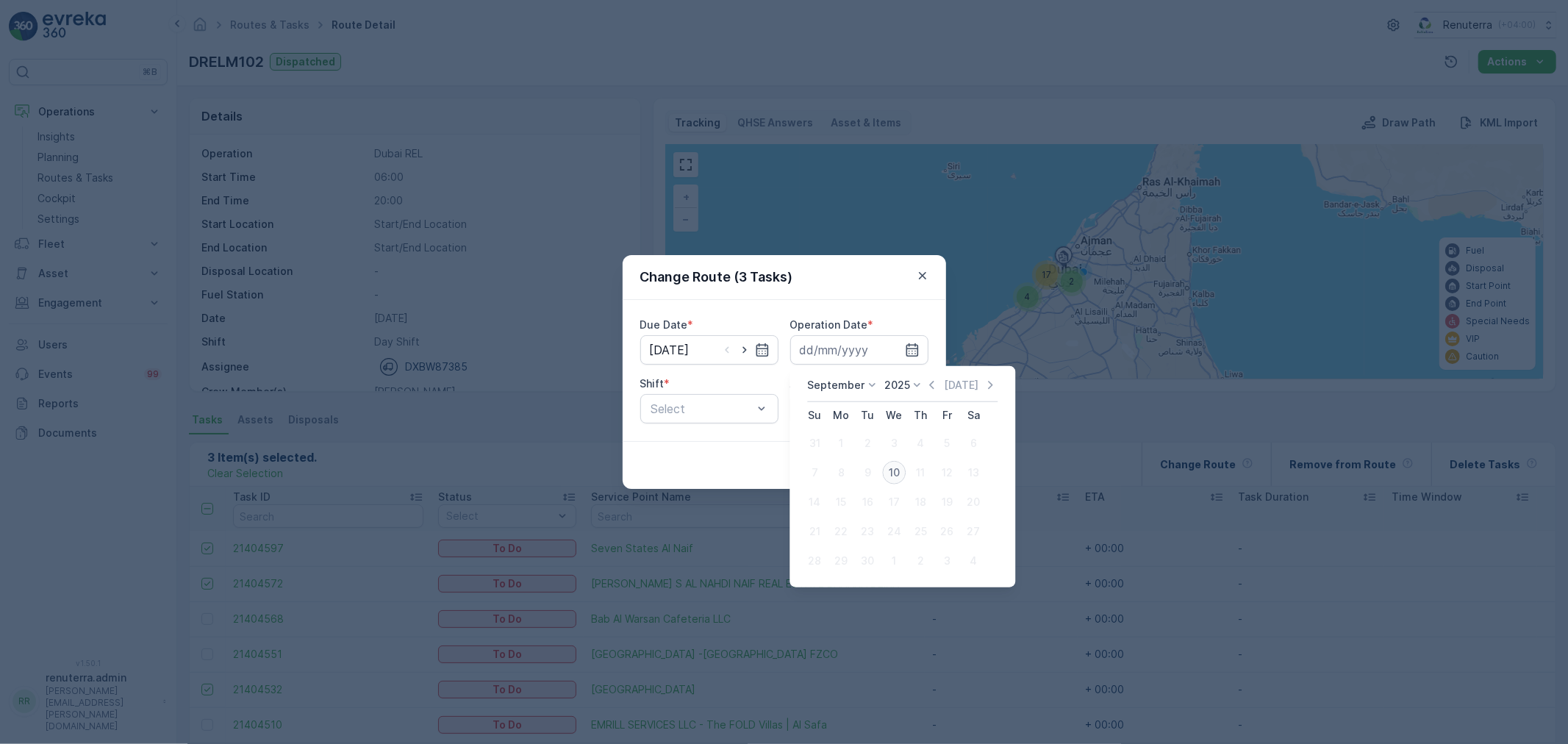
click at [891, 473] on div "10" at bounding box center [895, 473] width 24 height 24
type input "[DATE]"
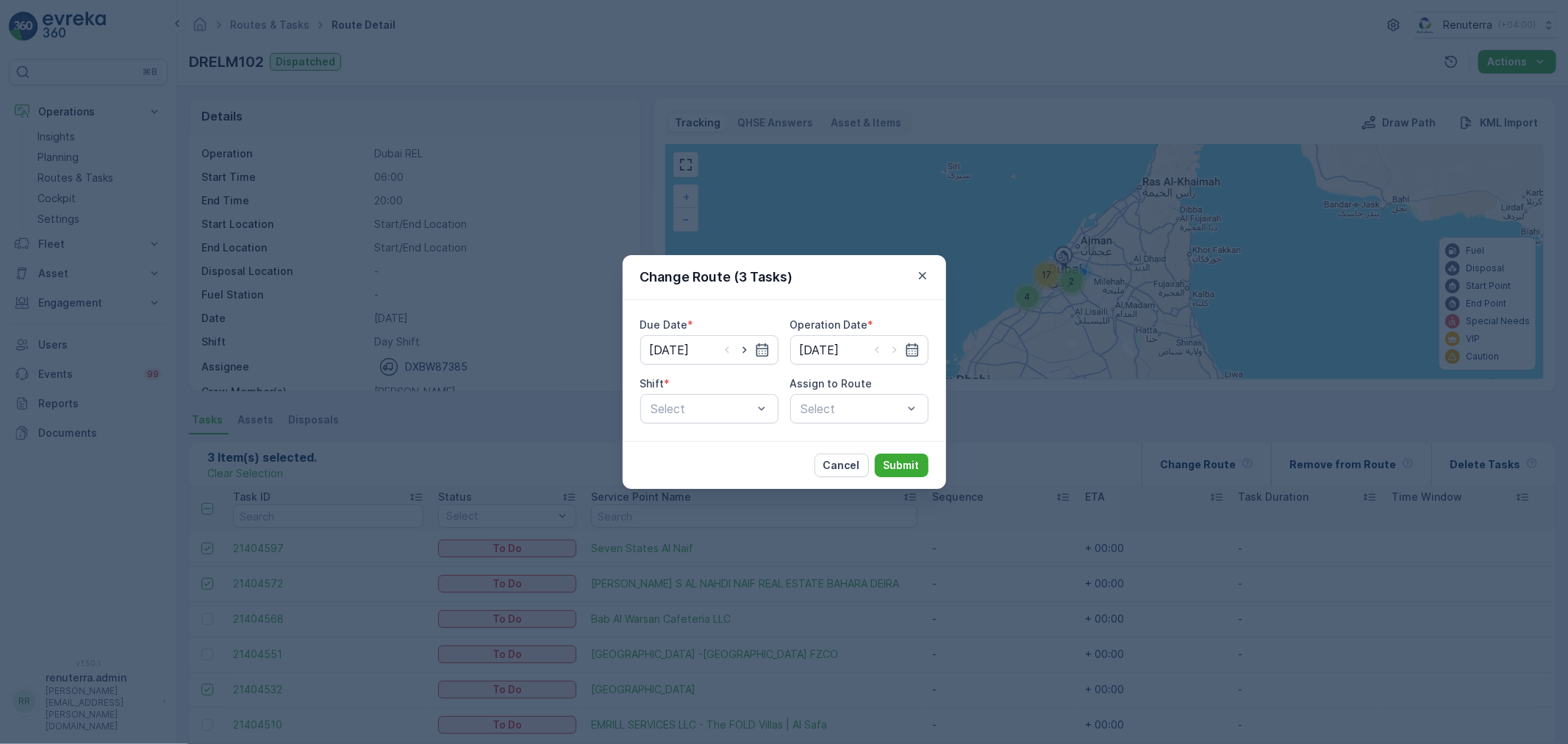
click at [708, 425] on div "Due Date * 10.09.2025 Operation Date * 10.09.2025 Shift * Select Assign to Rout…" at bounding box center [784, 370] width 323 height 141
click at [707, 433] on div "Day Shift" at bounding box center [709, 444] width 138 height 25
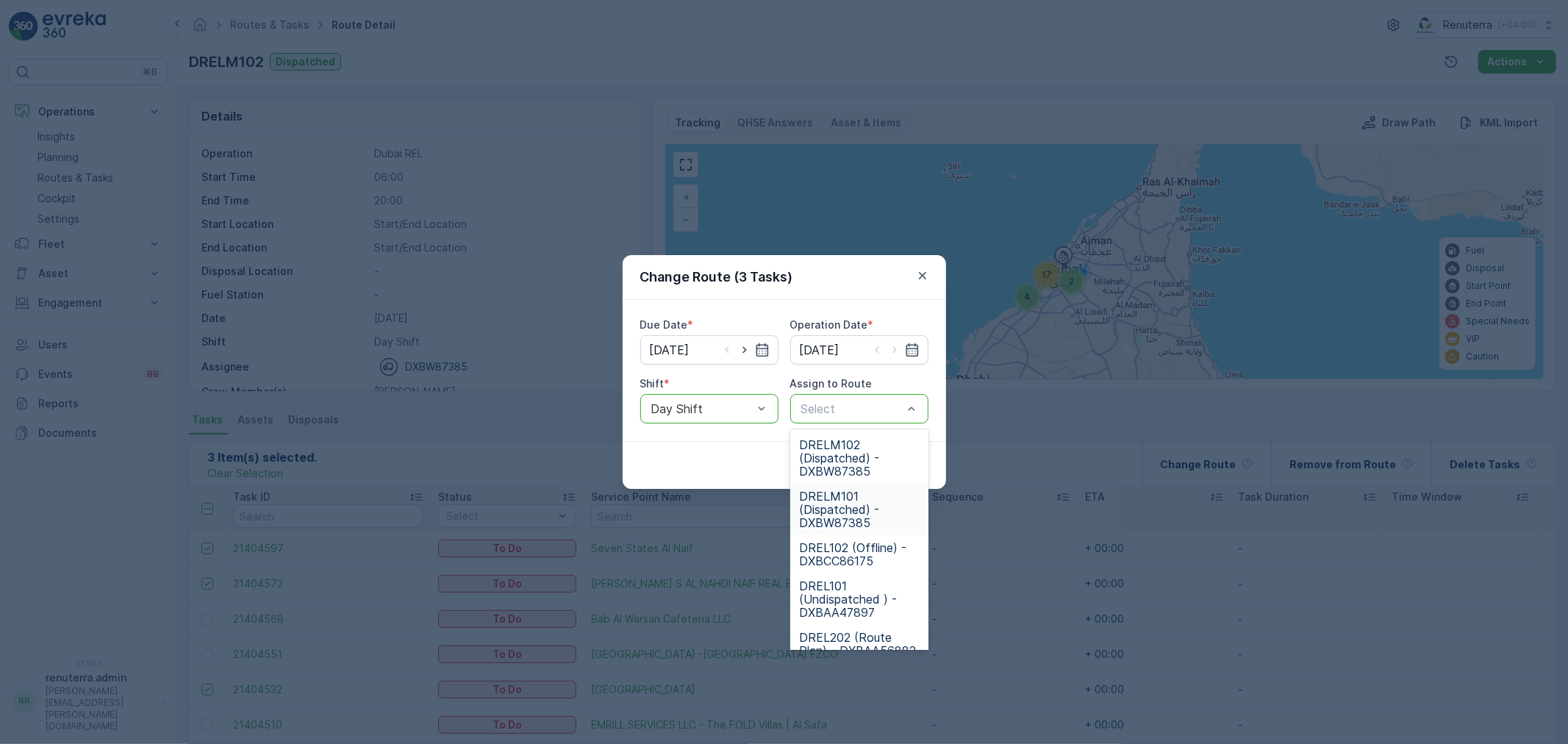
click at [871, 510] on span "DRELM101 (Dispatched) - DXBW87385" at bounding box center [860, 510] width 121 height 40
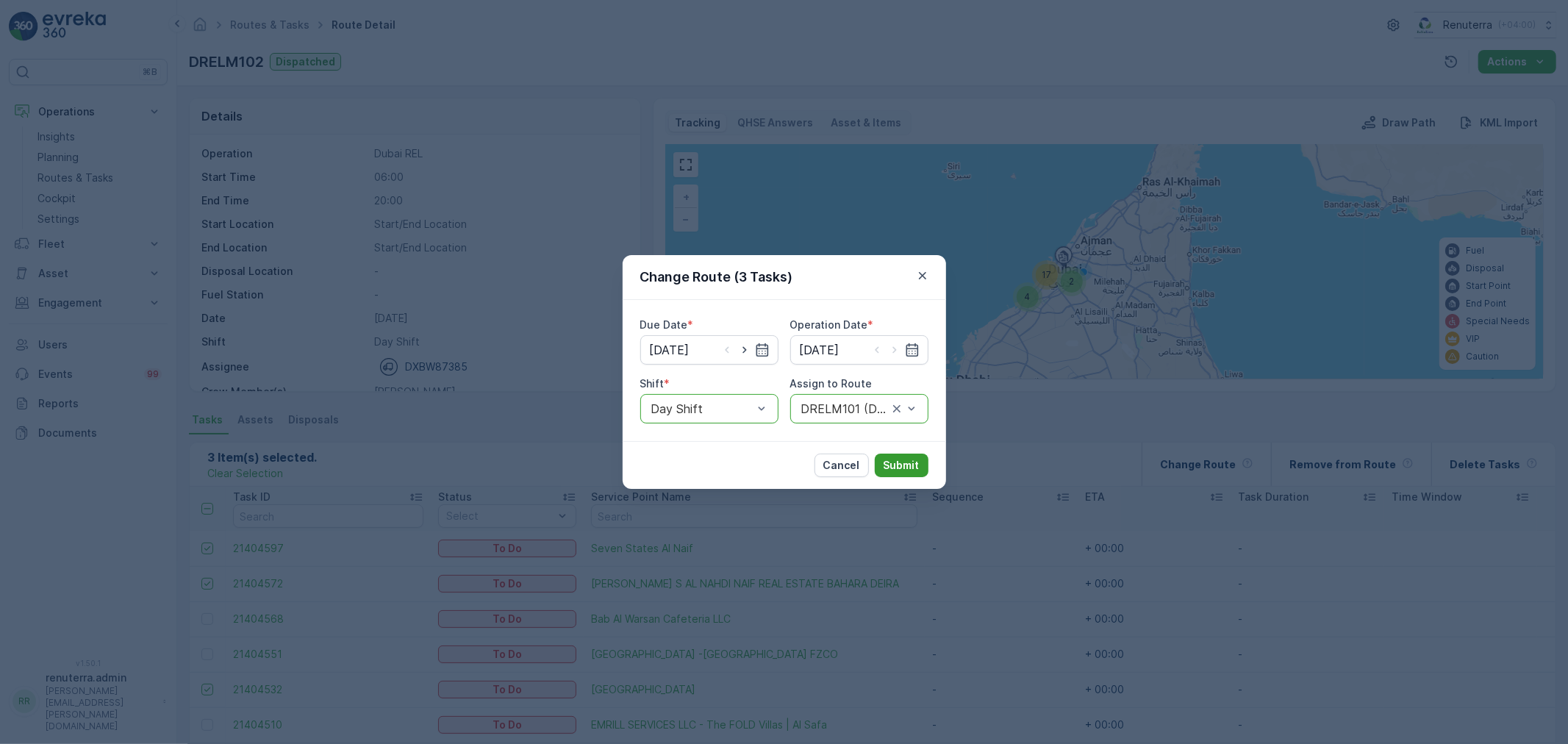
click at [900, 460] on p "Submit" at bounding box center [902, 465] width 36 height 15
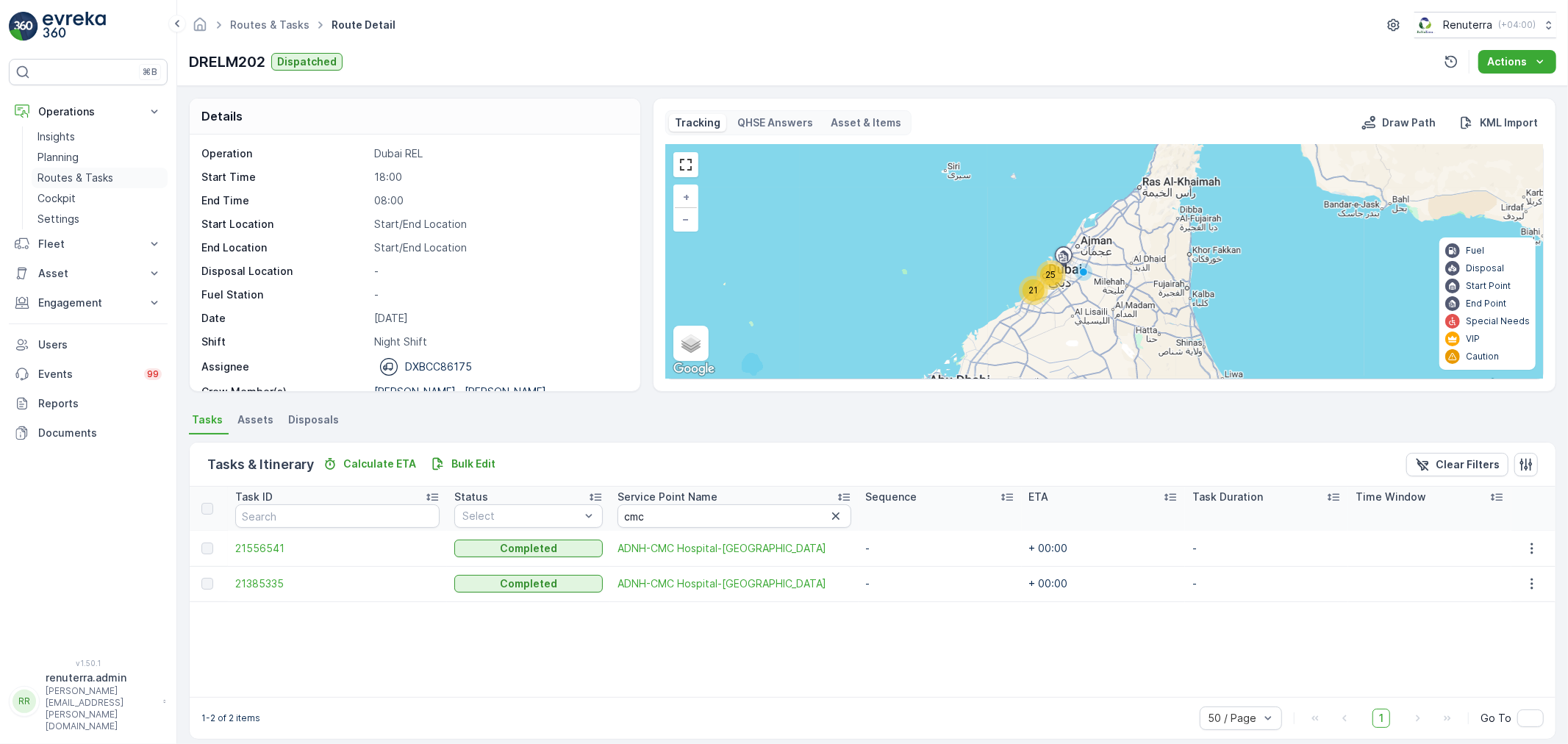
click at [63, 179] on p "Routes & Tasks" at bounding box center [75, 178] width 75 height 15
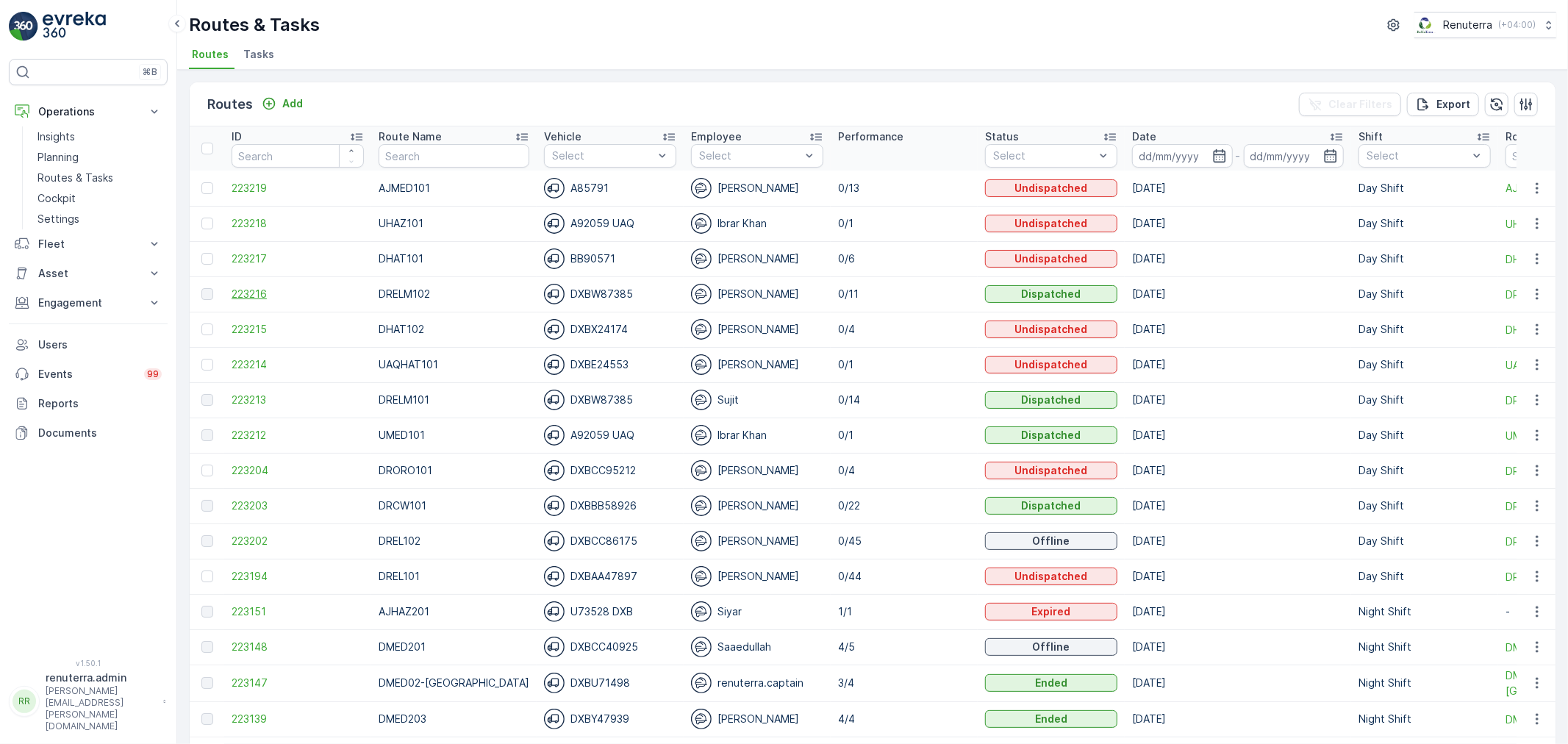
click at [243, 292] on span "223216" at bounding box center [298, 294] width 132 height 15
click at [256, 403] on span "223213" at bounding box center [298, 400] width 132 height 15
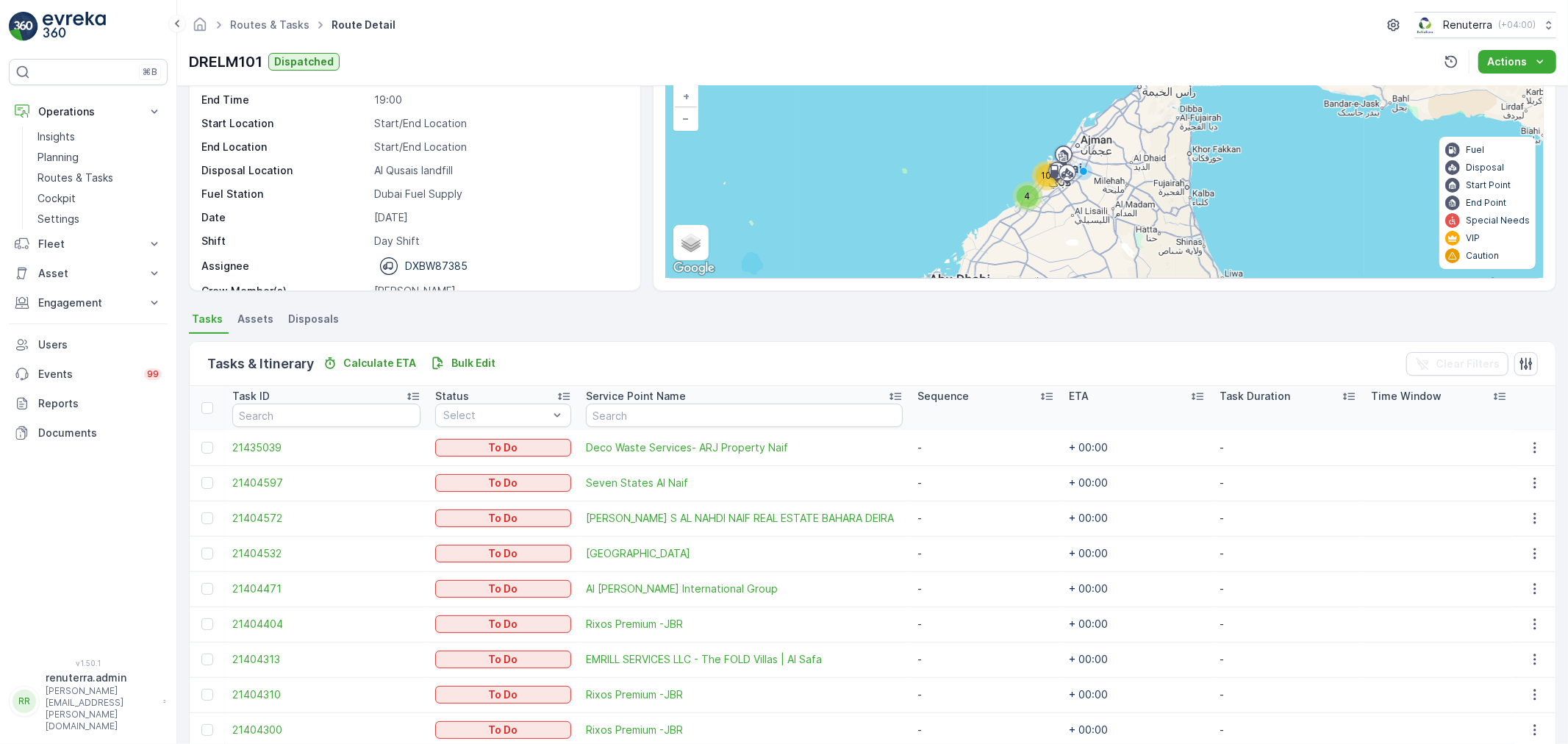
scroll to position [97, 0]
